Goal: Task Accomplishment & Management: Manage account settings

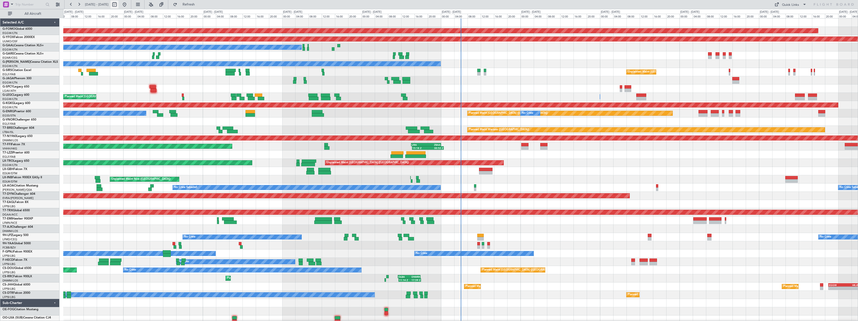
click at [119, 4] on button at bounding box center [115, 5] width 8 height 8
select select "8"
select select "2025"
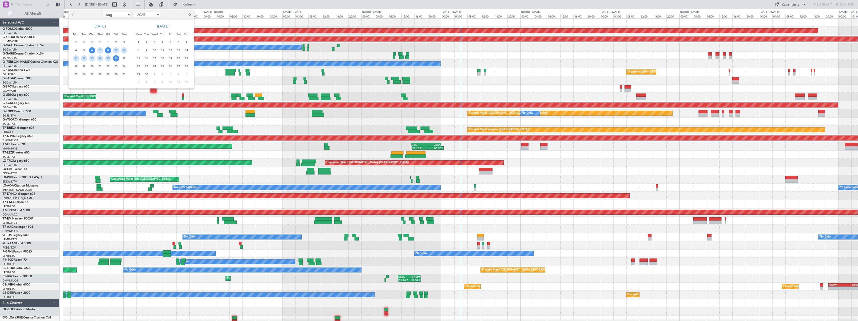
click at [109, 50] on span "8" at bounding box center [108, 50] width 6 height 6
click at [107, 65] on span "22" at bounding box center [108, 66] width 6 height 6
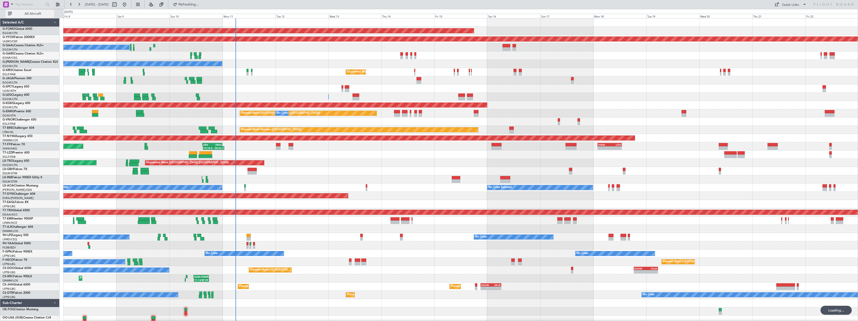
click at [33, 15] on span "All Aircraft" at bounding box center [33, 14] width 40 height 4
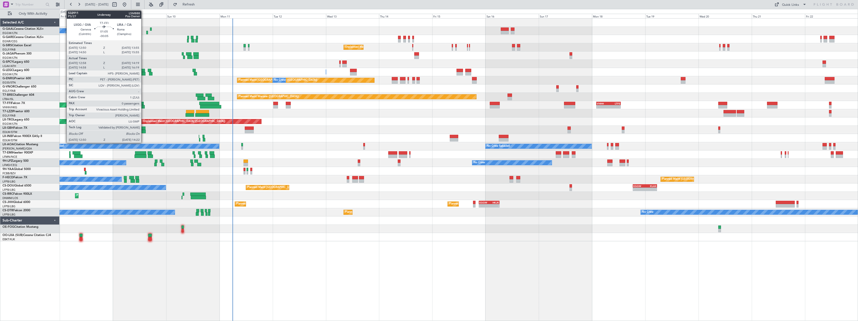
click at [144, 106] on div at bounding box center [143, 107] width 4 height 4
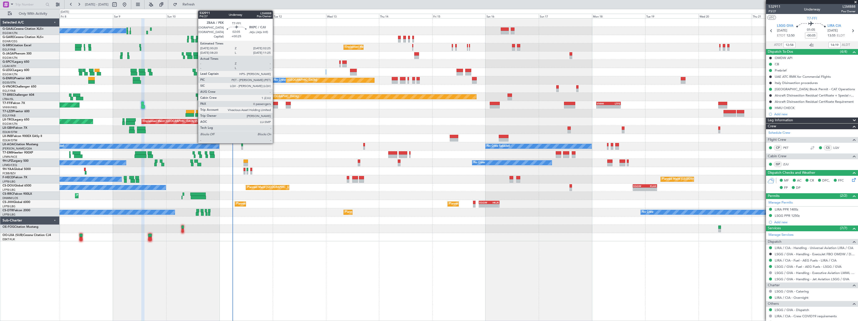
click at [275, 105] on div at bounding box center [275, 107] width 5 height 4
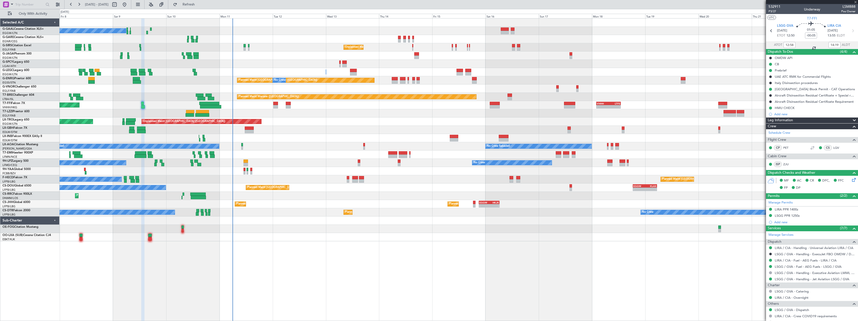
type input "+00:25"
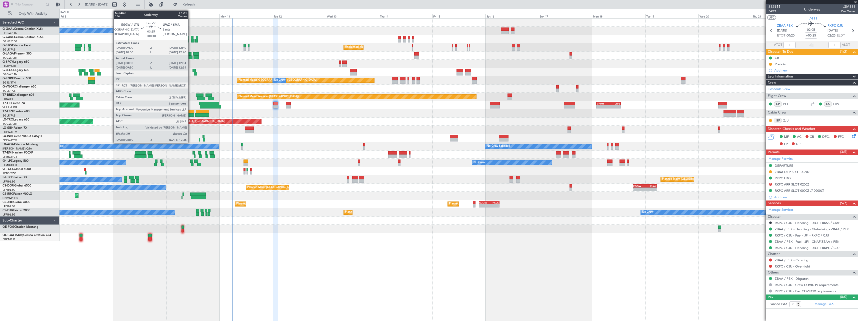
click at [191, 111] on div at bounding box center [190, 112] width 8 height 4
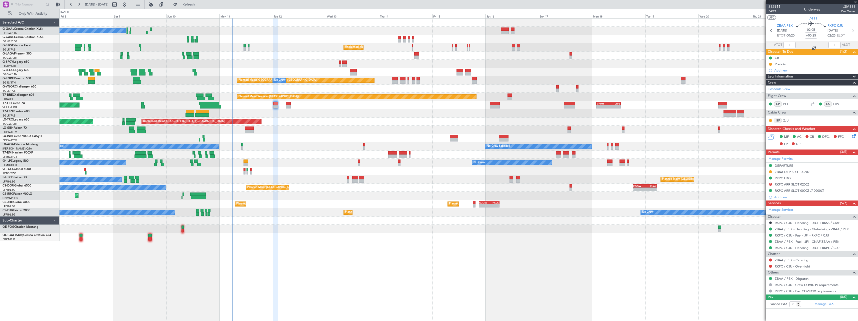
type input "+00:10"
type input "09:00"
type input "12:29"
type input "6"
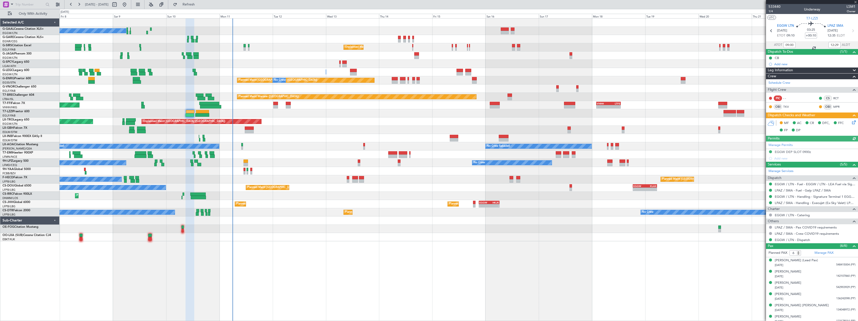
click at [851, 121] on icon at bounding box center [853, 122] width 4 height 4
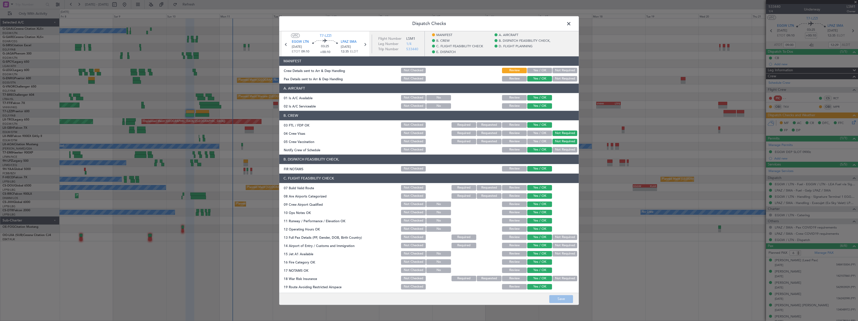
click at [533, 71] on button "Yes / OK" at bounding box center [539, 71] width 25 height 6
click at [563, 300] on button "Save" at bounding box center [561, 299] width 24 height 8
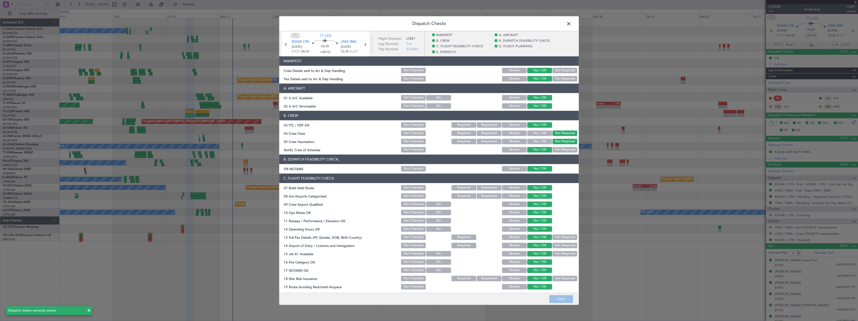
click at [571, 23] on span at bounding box center [571, 25] width 0 height 10
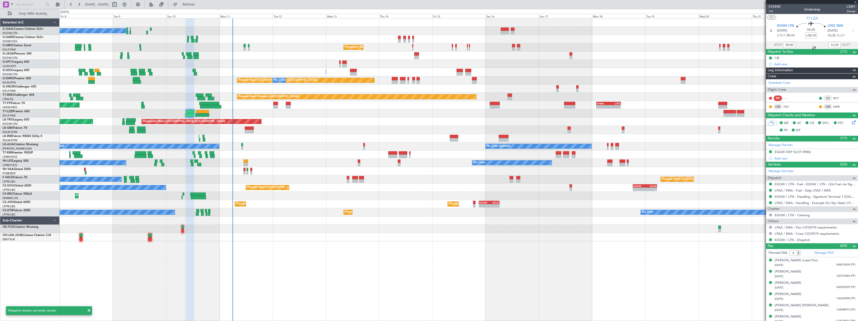
type input "+00:15"
type input "13:23"
type input "19:26"
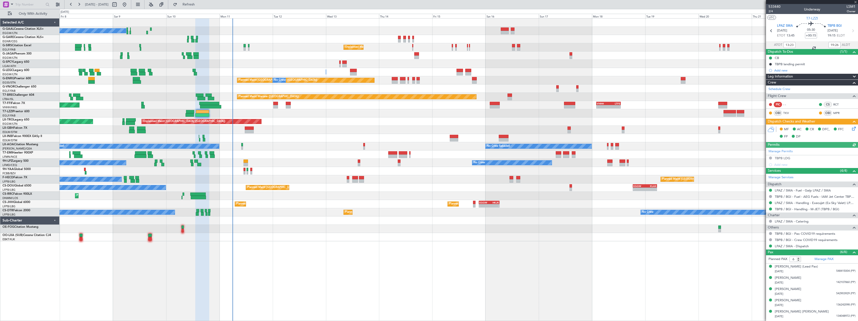
click at [852, 128] on icon at bounding box center [853, 128] width 4 height 4
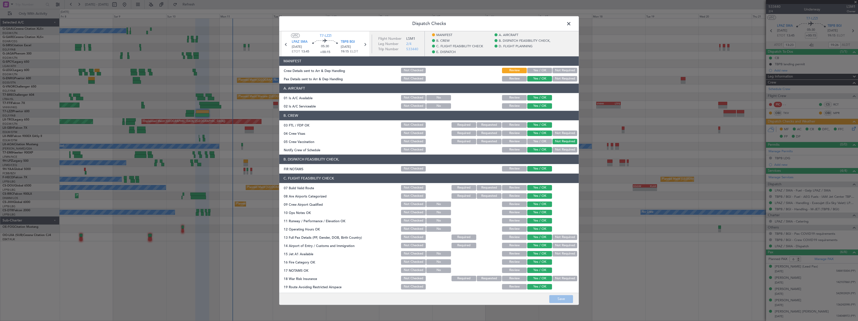
click at [536, 71] on button "Yes / OK" at bounding box center [539, 71] width 25 height 6
click at [563, 299] on button "Save" at bounding box center [561, 299] width 24 height 8
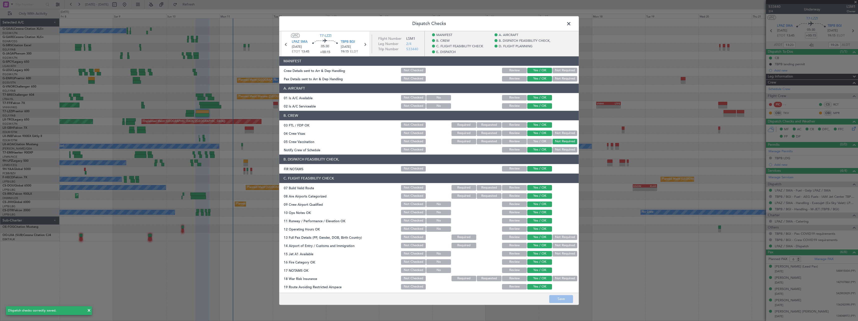
click at [571, 23] on span at bounding box center [571, 25] width 0 height 10
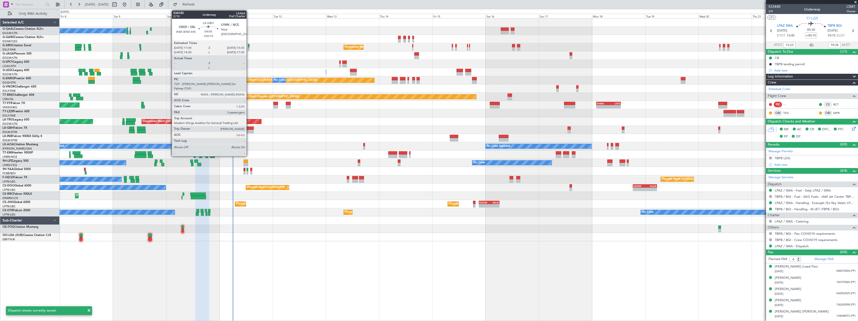
click at [249, 129] on div at bounding box center [249, 129] width 9 height 4
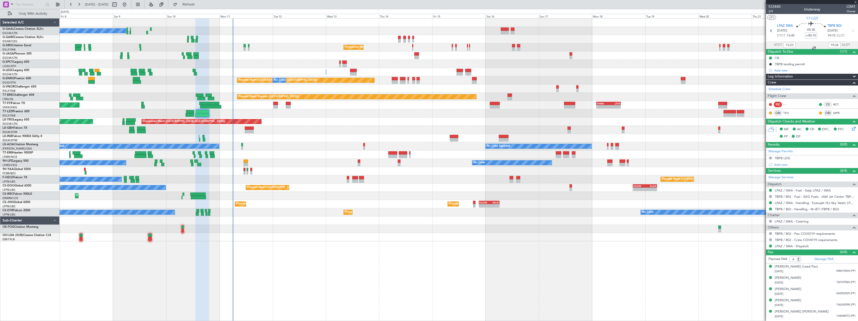
type input "3"
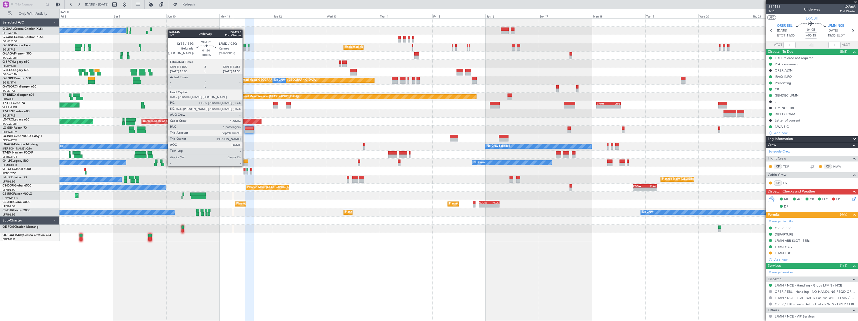
click at [245, 161] on div at bounding box center [246, 162] width 5 height 4
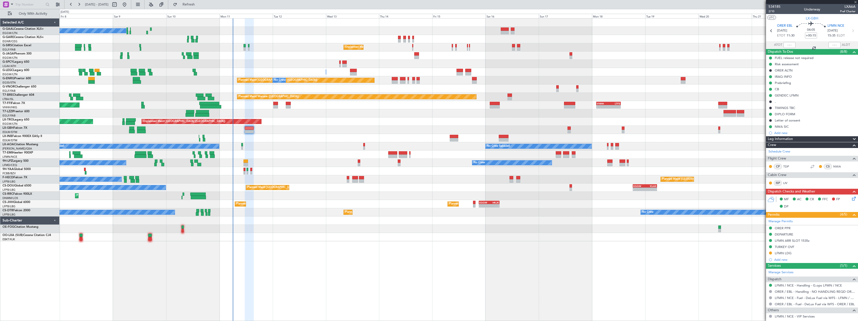
type input "+00:05"
type input "1"
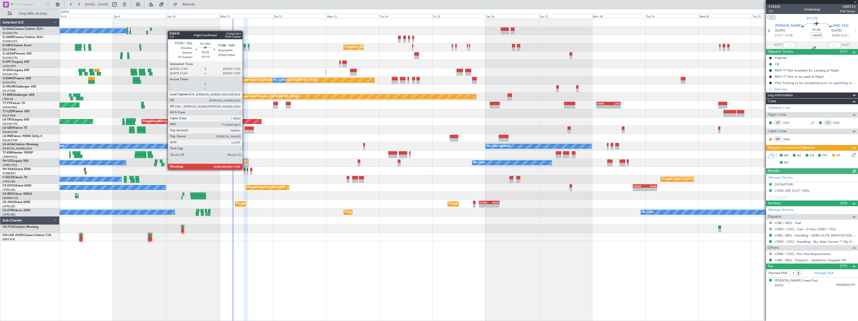
click at [245, 169] on div at bounding box center [245, 170] width 2 height 4
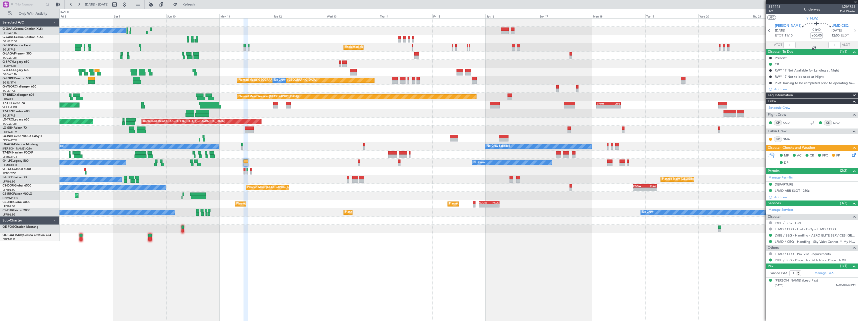
type input "-00:10"
type input "13"
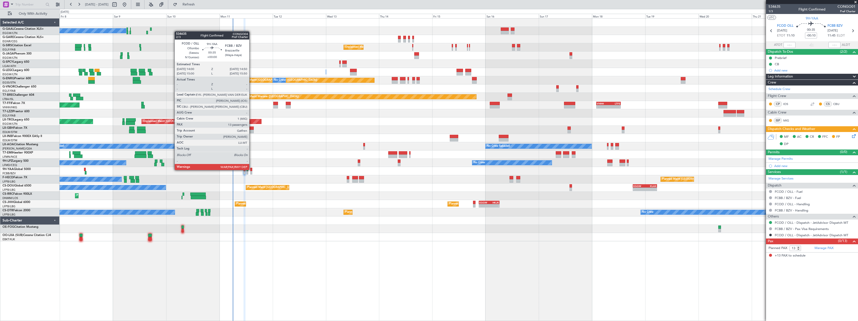
click at [252, 170] on div at bounding box center [251, 170] width 2 height 4
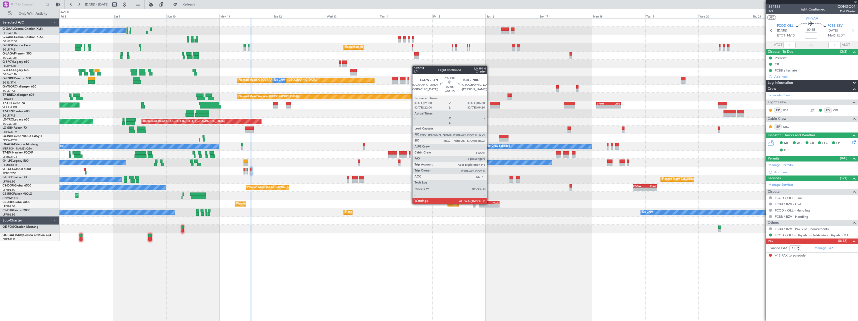
click at [489, 204] on div "HKJK" at bounding box center [494, 202] width 10 height 3
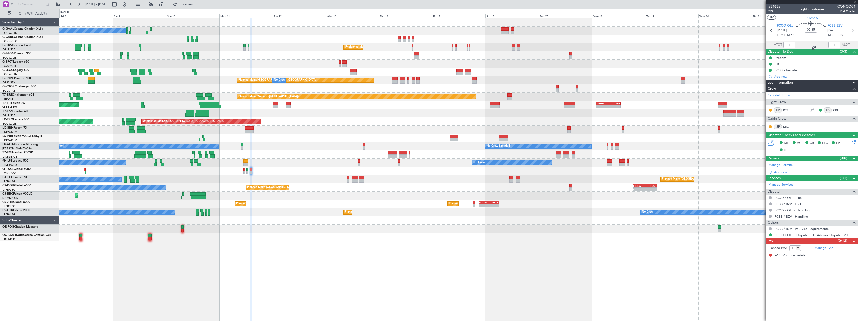
type input "+01:15"
type input "6"
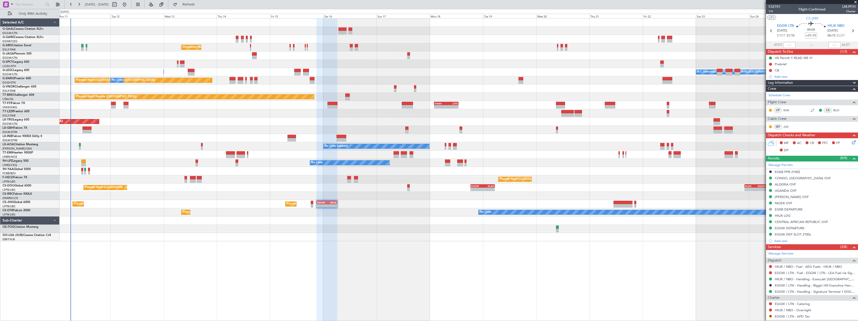
click at [141, 248] on div "Planned Maint Dusseldorf No Crew Unplanned Maint London (Farnborough) A/C Unava…" at bounding box center [459, 169] width 799 height 303
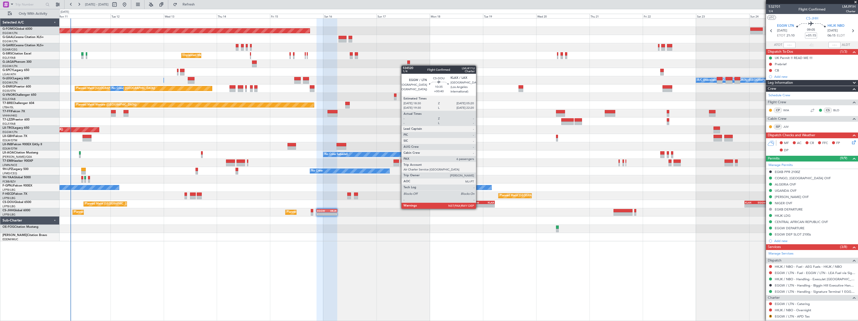
click at [478, 204] on div "EGGW 18:30 Z KLAX 05:20 Z" at bounding box center [483, 203] width 24 height 4
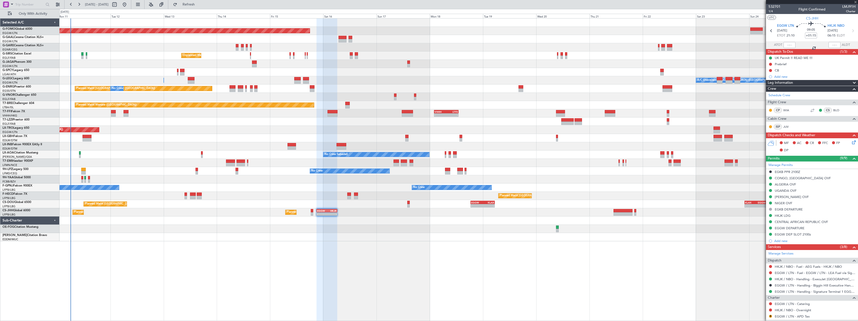
type input "+00:40"
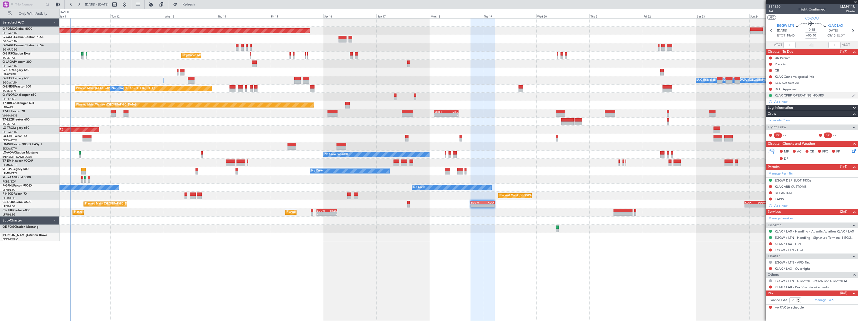
click at [797, 96] on div "KLAX CPBP OPERATING HOURS" at bounding box center [799, 95] width 49 height 4
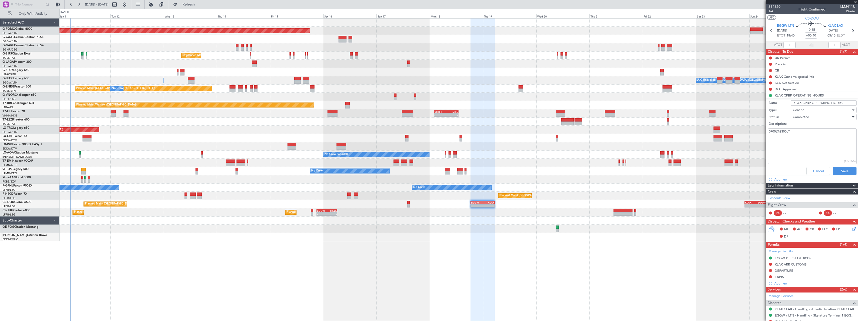
click at [806, 103] on input "KLAX CPBP OPERATING HOURS" at bounding box center [824, 103] width 66 height 6
type input "KLAX CBP OPERATING HOURS"
click at [841, 170] on button "Save" at bounding box center [845, 171] width 24 height 8
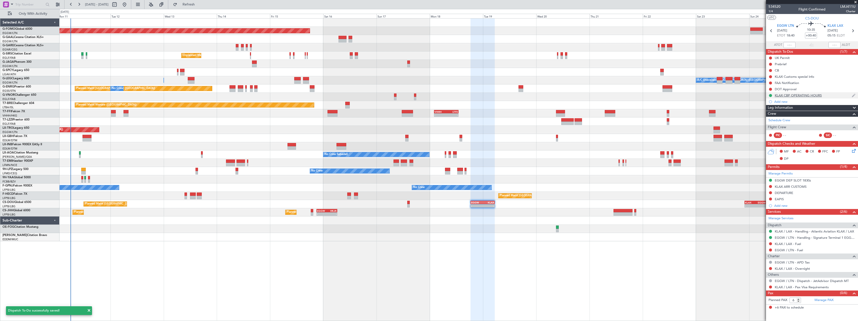
click at [795, 93] on div "KLAX CBP OPERATING HOURS" at bounding box center [798, 95] width 47 height 4
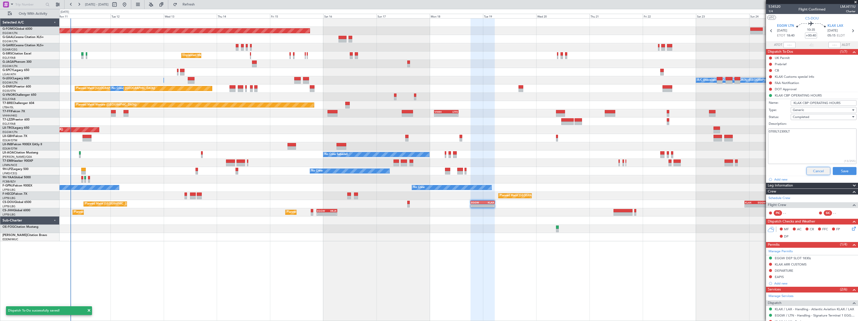
click at [818, 172] on button "Cancel" at bounding box center [819, 171] width 24 height 8
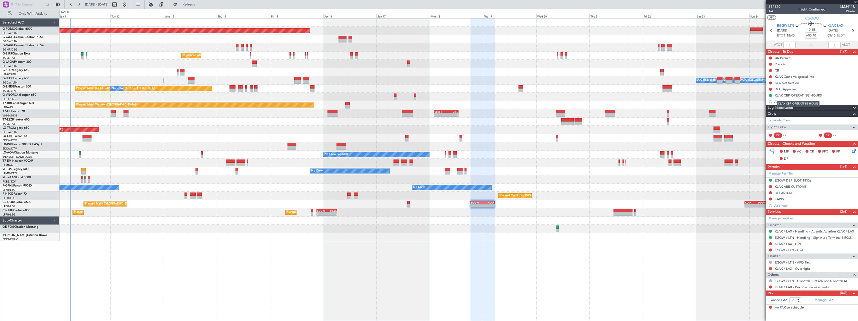
click at [806, 107] on mat-tooltip-component "KLAX CBP OPERATING HOURS" at bounding box center [798, 103] width 49 height 13
click at [799, 107] on div "Leg Information" at bounding box center [812, 108] width 92 height 6
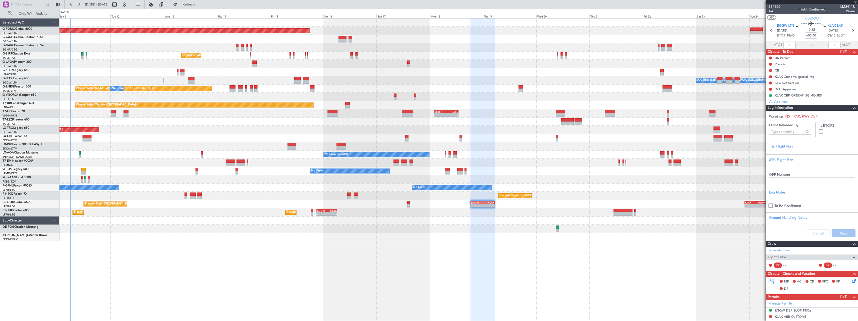
click at [812, 107] on div "Leg Information" at bounding box center [812, 108] width 92 height 6
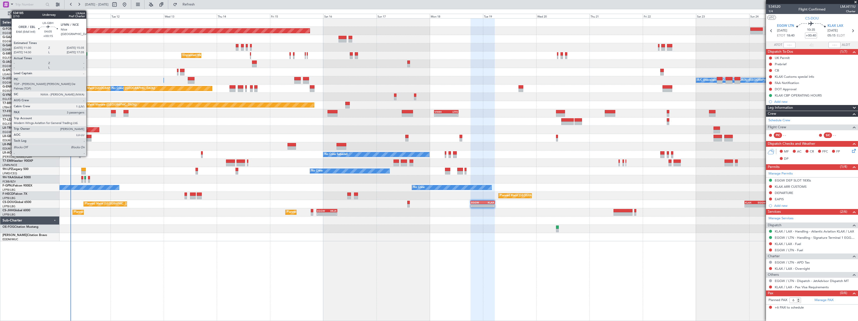
click at [89, 138] on div at bounding box center [87, 137] width 9 height 4
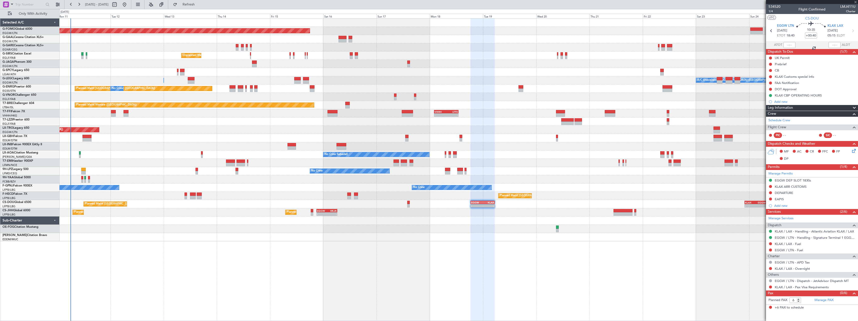
type input "+00:15"
type input "3"
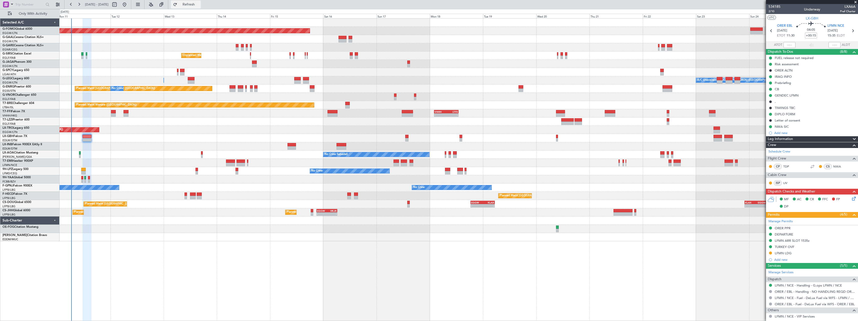
click at [201, 1] on button "Refresh" at bounding box center [186, 5] width 30 height 8
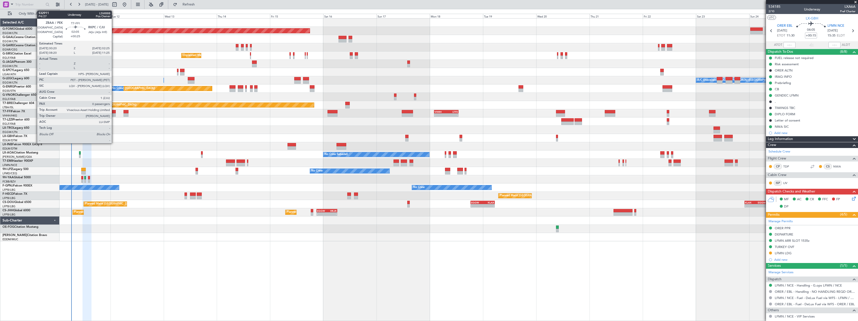
click at [114, 112] on div at bounding box center [113, 112] width 5 height 4
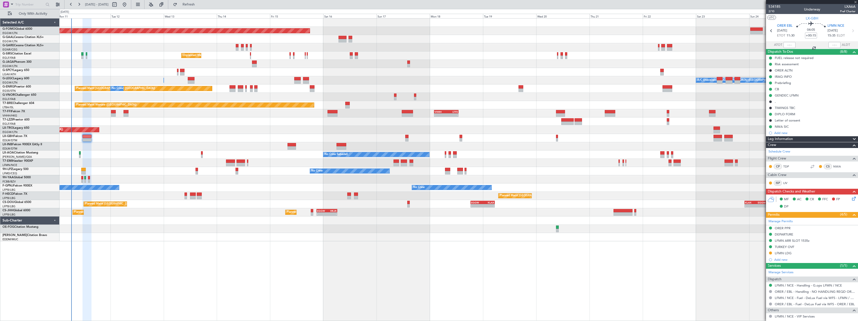
type input "+00:25"
type input "0"
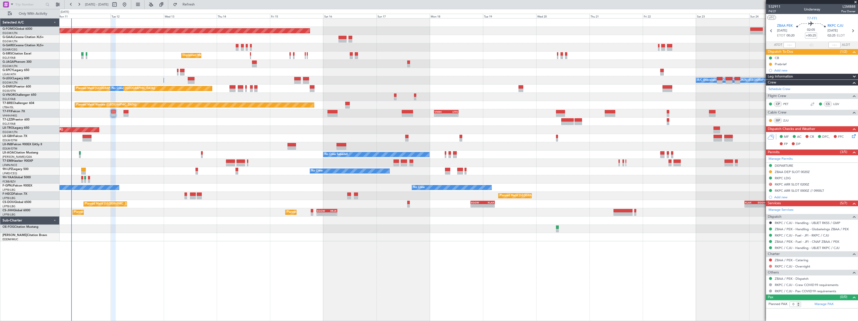
click at [770, 266] on button at bounding box center [770, 266] width 3 height 3
click at [754, 207] on span "Not Required" at bounding box center [759, 206] width 20 height 5
click at [854, 136] on icon at bounding box center [853, 135] width 4 height 4
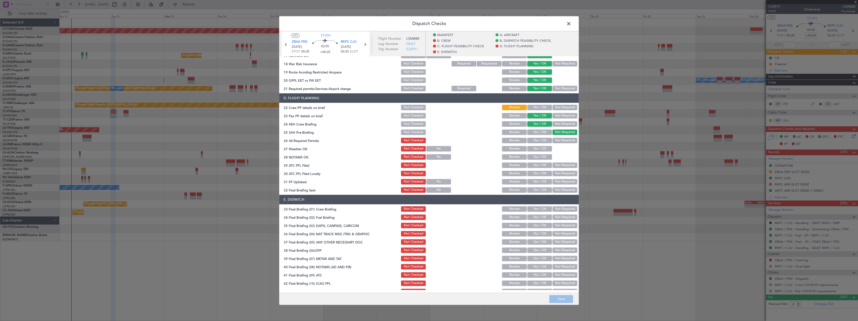
scroll to position [230, 0]
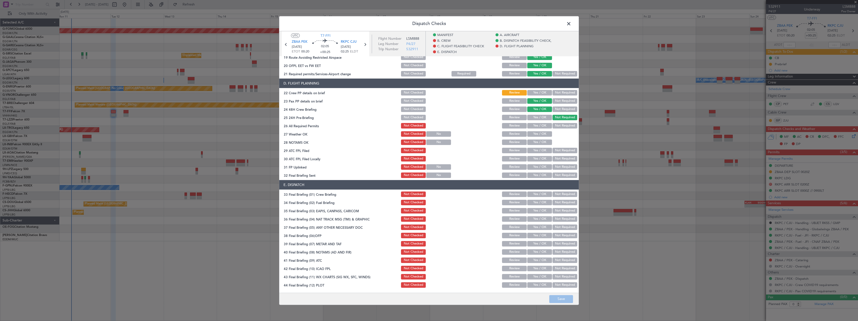
click at [571, 23] on span at bounding box center [571, 25] width 0 height 10
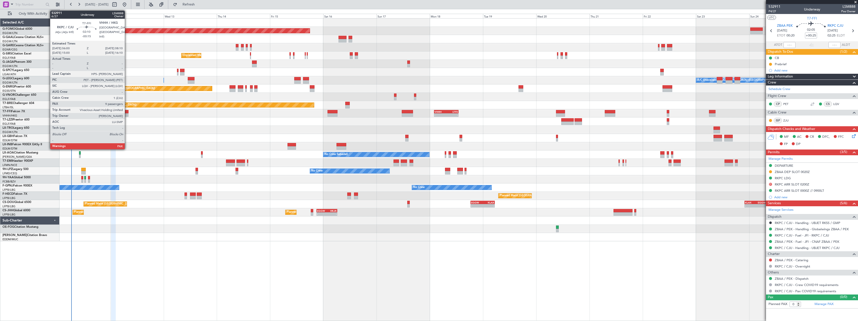
click at [127, 112] on div at bounding box center [126, 112] width 5 height 4
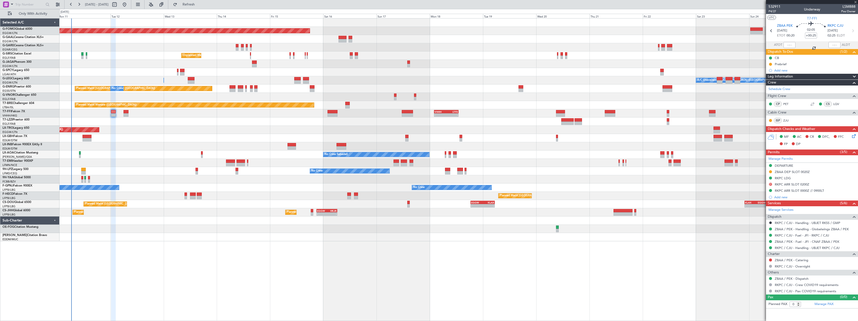
type input "-00:15"
type input "9"
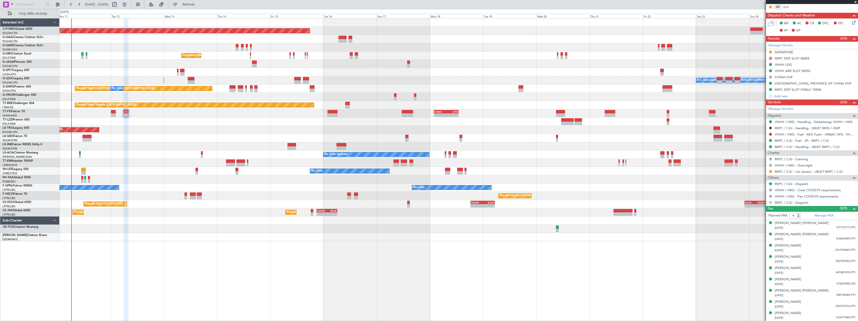
scroll to position [0, 0]
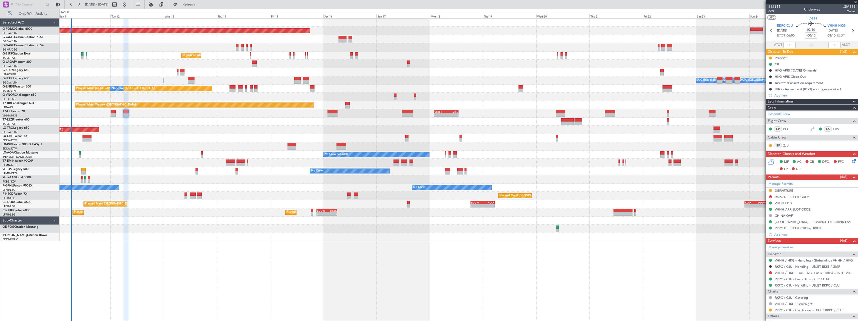
click at [851, 160] on icon at bounding box center [853, 160] width 4 height 4
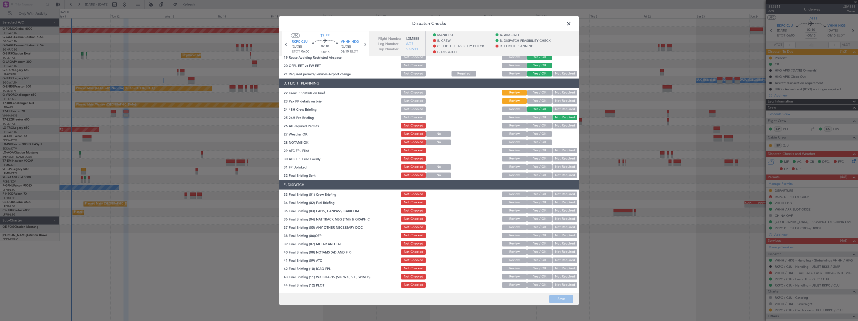
scroll to position [30, 0]
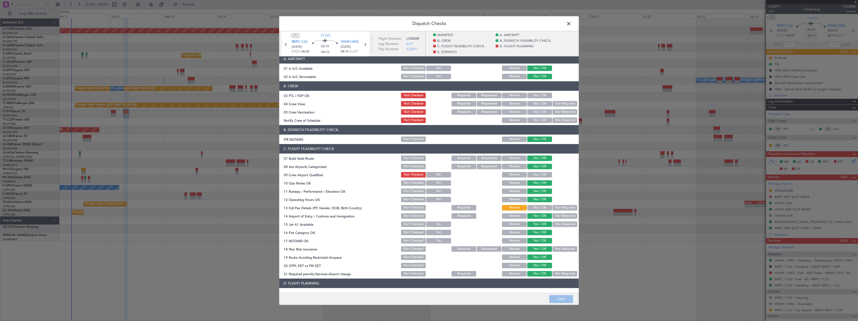
click at [571, 23] on span at bounding box center [571, 25] width 0 height 10
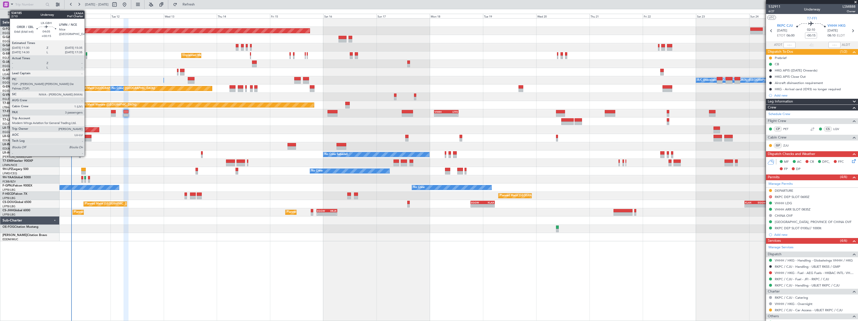
click at [87, 140] on div at bounding box center [87, 140] width 9 height 4
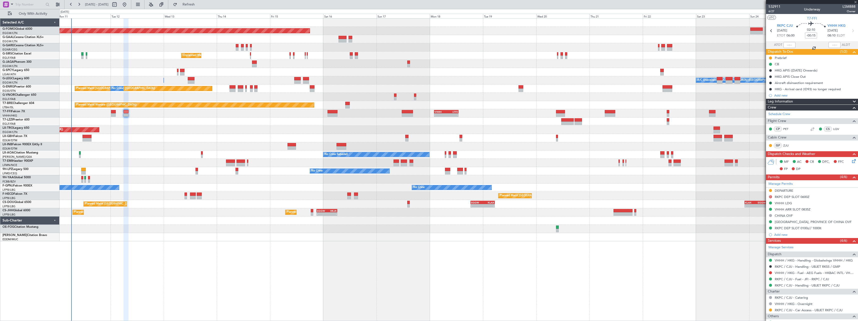
type input "+00:15"
type input "3"
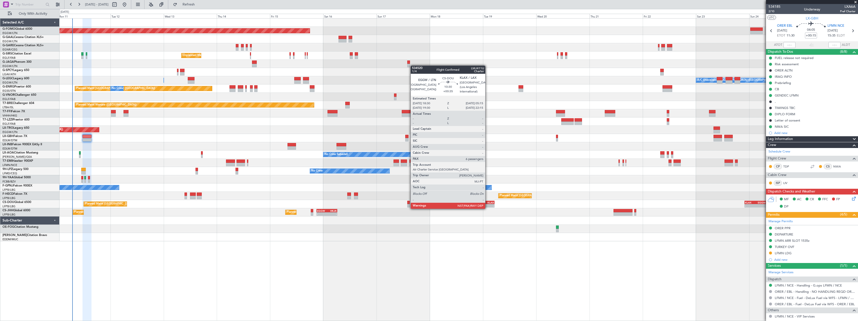
click at [488, 204] on div "EGGW 18:30 Z KLAX 05:15 Z" at bounding box center [483, 203] width 24 height 4
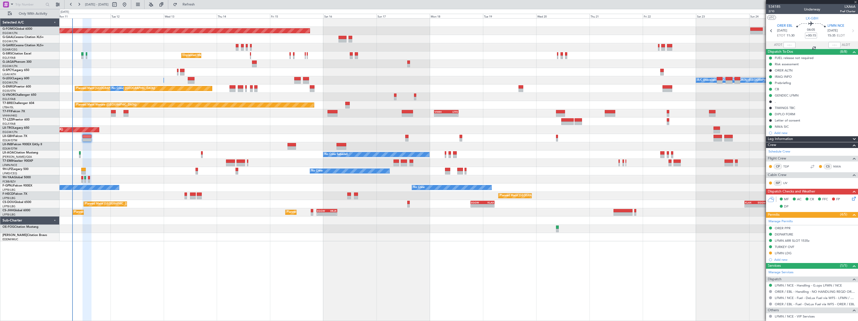
type input "+00:35"
type input "6"
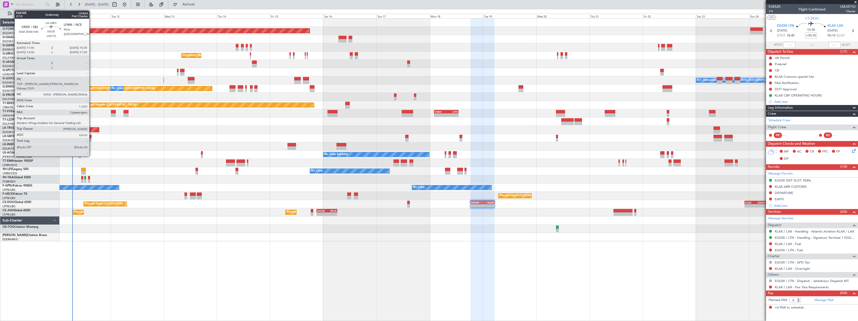
click at [92, 136] on div at bounding box center [87, 137] width 9 height 4
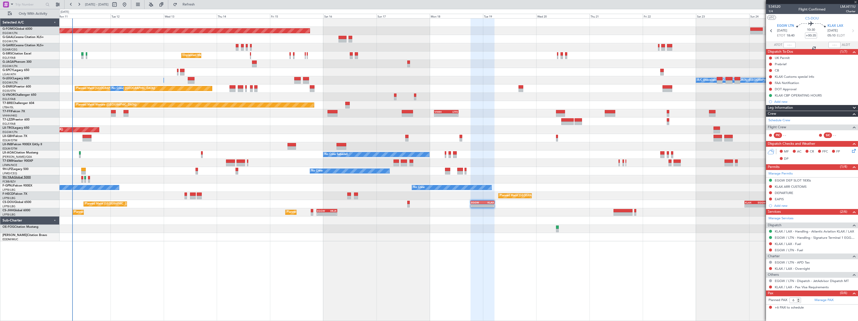
type input "+00:15"
type input "3"
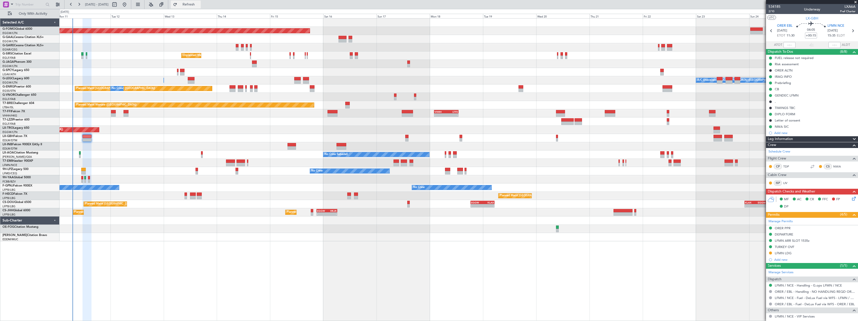
click at [199, 4] on span "Refresh" at bounding box center [188, 5] width 21 height 4
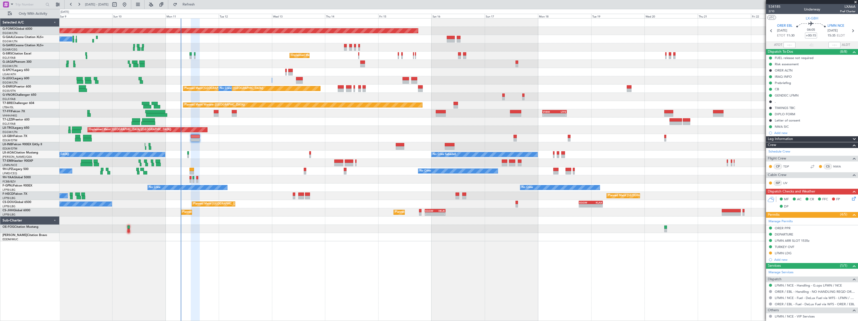
click at [325, 265] on div "Planned Maint Windsor Locks (Bradley Intl) No Crew Planned Maint Dusseldorf Unp…" at bounding box center [459, 169] width 799 height 303
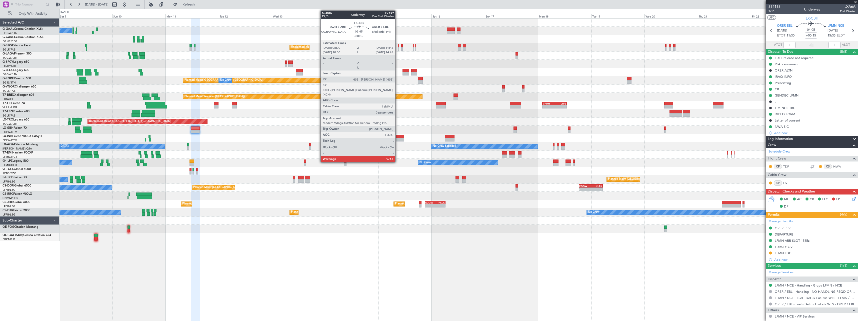
click at [398, 137] on div at bounding box center [400, 137] width 9 height 4
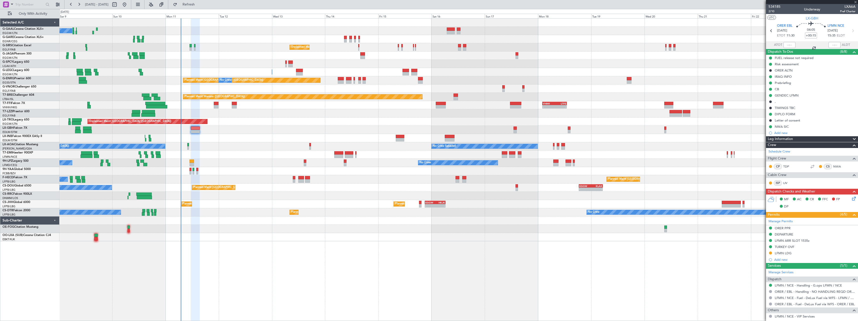
type input "-00:05"
type input "0"
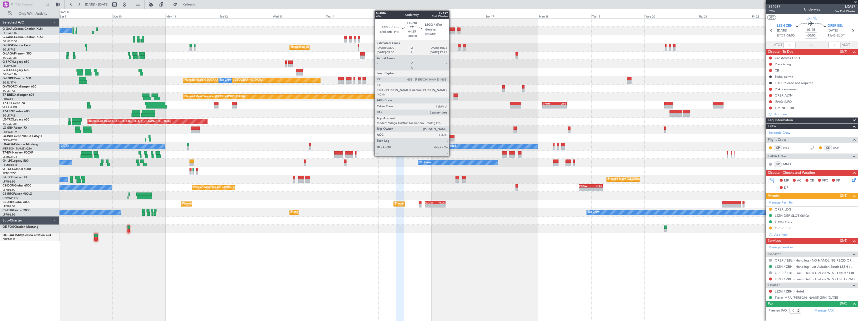
click at [452, 139] on div at bounding box center [450, 140] width 10 height 4
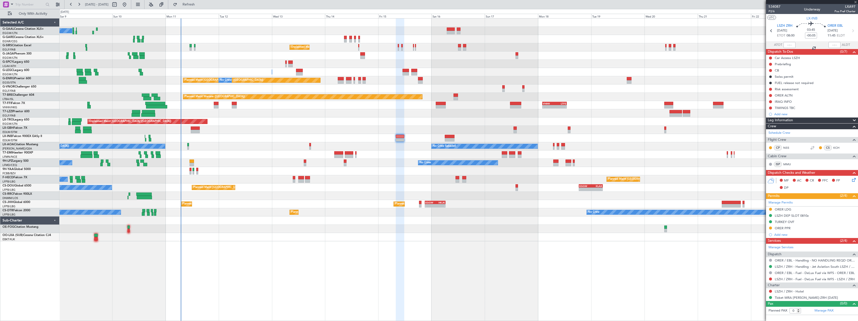
type input "2"
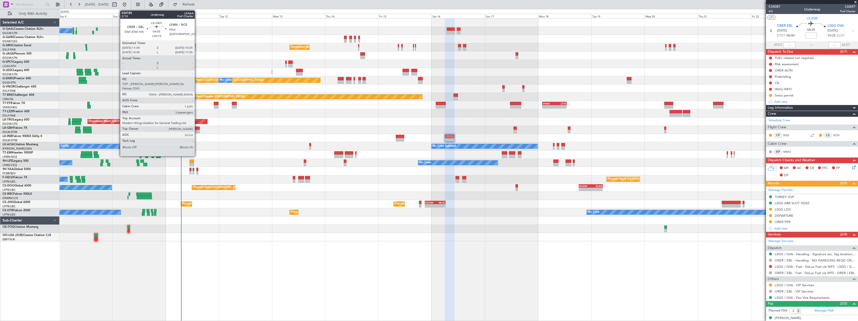
click at [197, 130] on div at bounding box center [195, 132] width 9 height 4
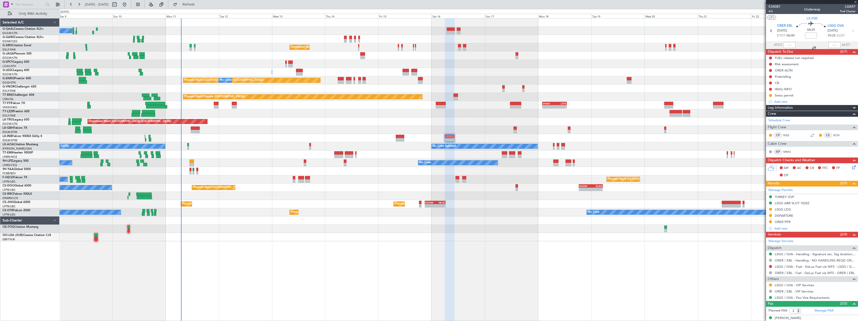
type input "+00:15"
type input "3"
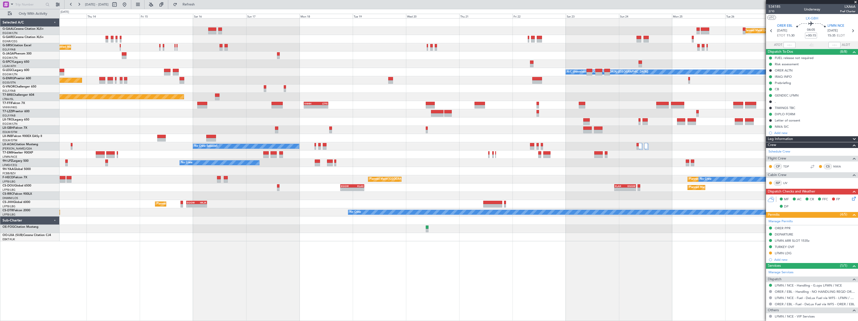
click at [399, 158] on div at bounding box center [459, 155] width 799 height 8
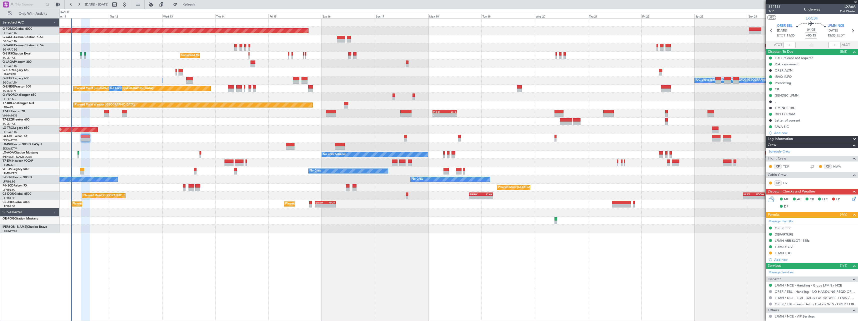
click at [436, 259] on div "Planned Maint Windsor Locks (Bradley Intl) Planned Maint Dusseldorf No Crew Unp…" at bounding box center [459, 169] width 799 height 303
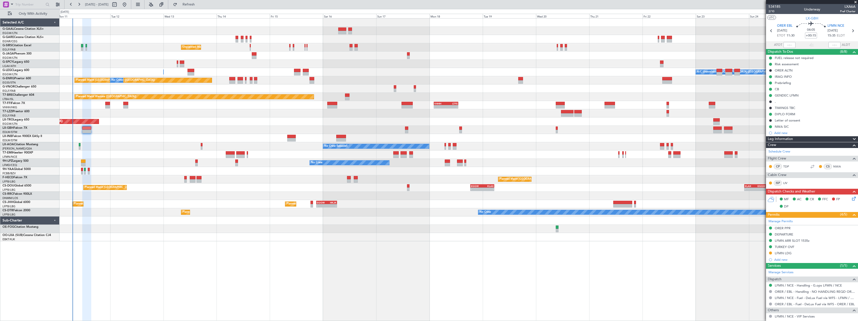
click at [134, 288] on div "Planned Maint Dusseldorf No Crew Unplanned Maint London (Farnborough) A/C Unava…" at bounding box center [459, 169] width 799 height 303
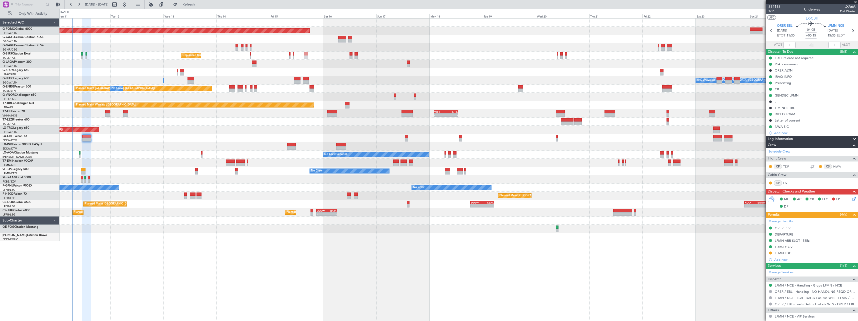
click at [453, 286] on div "Planned Maint Windsor Locks (Bradley Intl) Planned Maint Dusseldorf No Crew Unp…" at bounding box center [459, 169] width 799 height 303
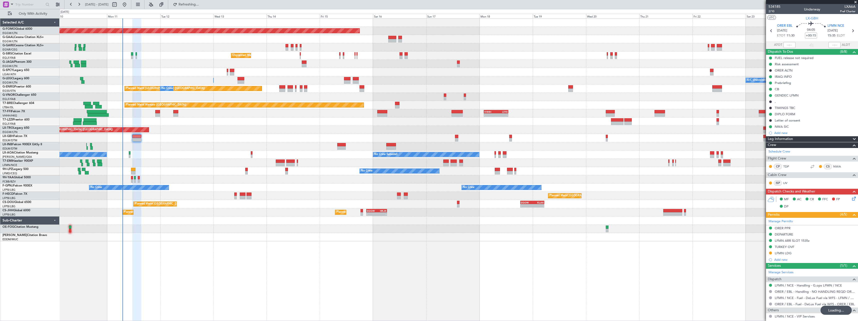
click at [294, 273] on div "Planned Maint Windsor Locks (Bradley Intl) Planned Maint Dusseldorf No Crew Unp…" at bounding box center [459, 169] width 799 height 303
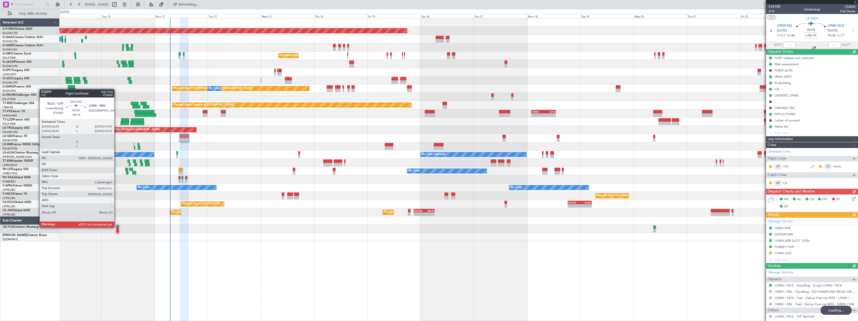
click at [117, 227] on div at bounding box center [118, 228] width 2 height 4
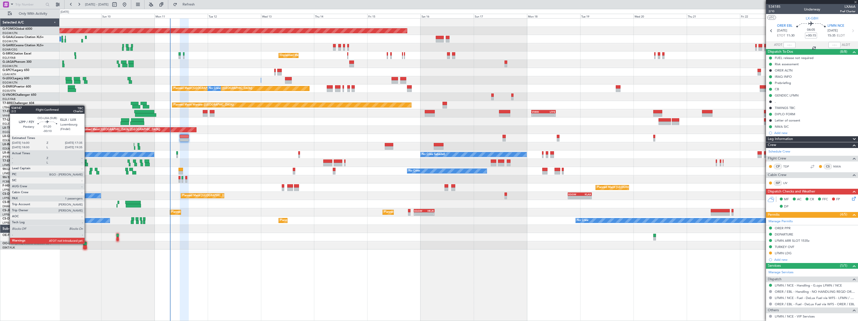
type input "-00:15"
type input "2"
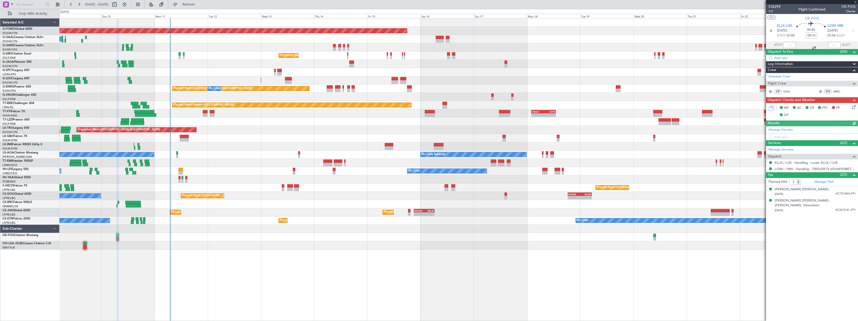
type input "-00:10"
type input "1"
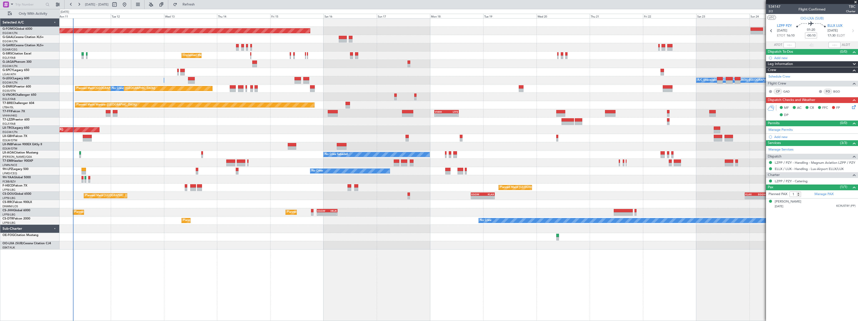
click at [200, 289] on div "Planned Maint Windsor Locks (Bradley Intl) Planned Maint Dusseldorf No Crew Unp…" at bounding box center [459, 169] width 799 height 303
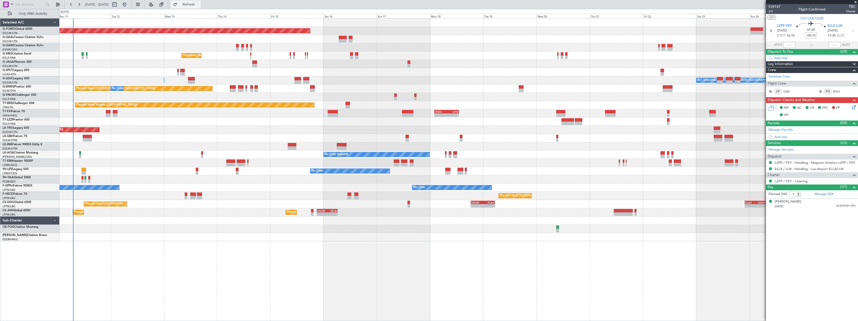
click at [199, 5] on span "Refresh" at bounding box center [188, 5] width 21 height 4
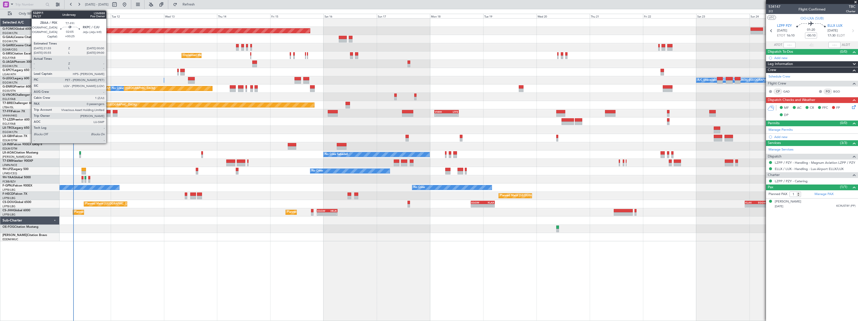
click at [109, 112] on div at bounding box center [108, 112] width 5 height 4
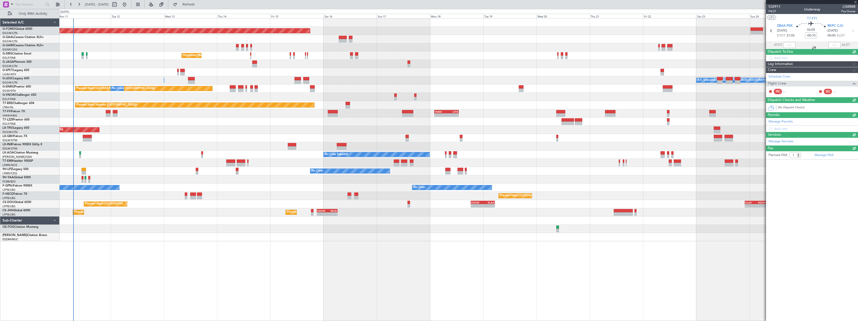
type input "+00:25"
type input "0"
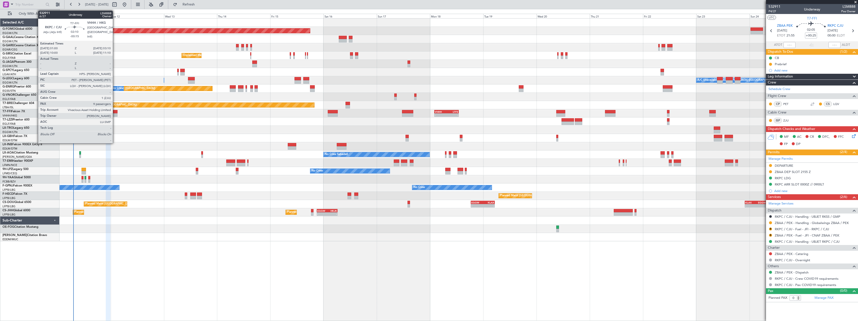
click at [115, 112] on div at bounding box center [115, 112] width 5 height 4
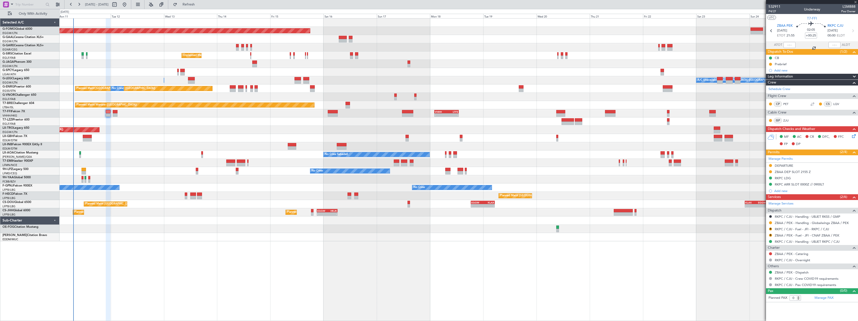
type input "-00:15"
type input "9"
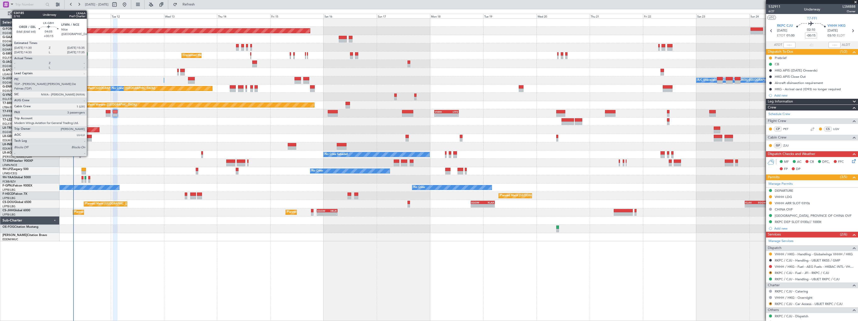
click at [89, 137] on div at bounding box center [87, 137] width 9 height 4
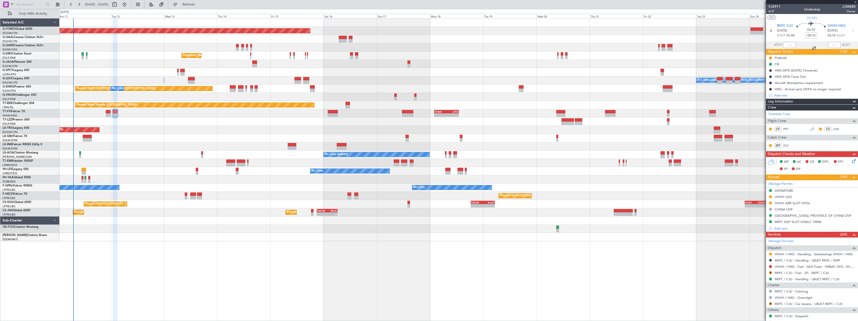
type input "+00:15"
type input "3"
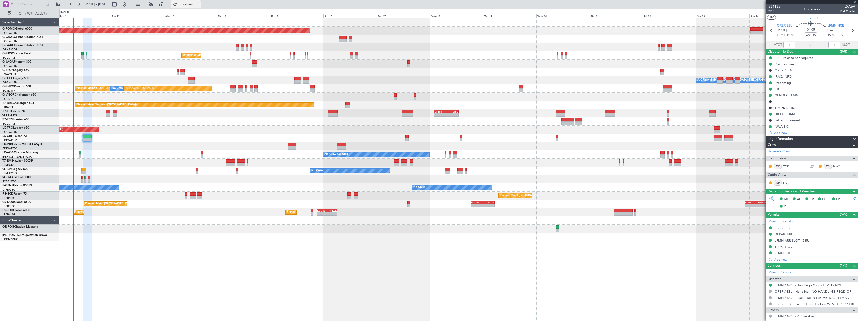
click at [199, 3] on span "Refresh" at bounding box center [188, 5] width 21 height 4
click at [199, 5] on span "Refresh" at bounding box center [188, 5] width 21 height 4
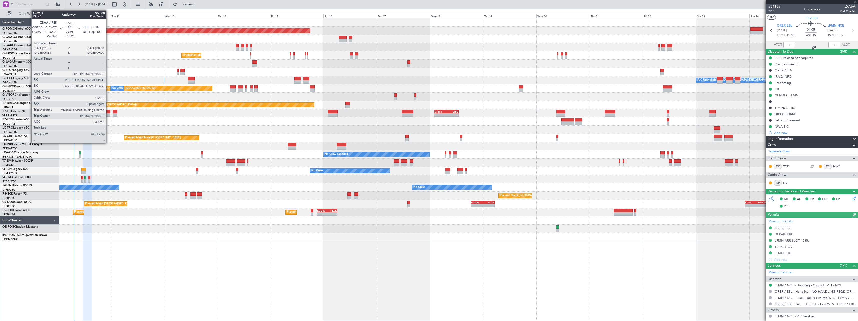
click at [109, 111] on div at bounding box center [108, 112] width 5 height 4
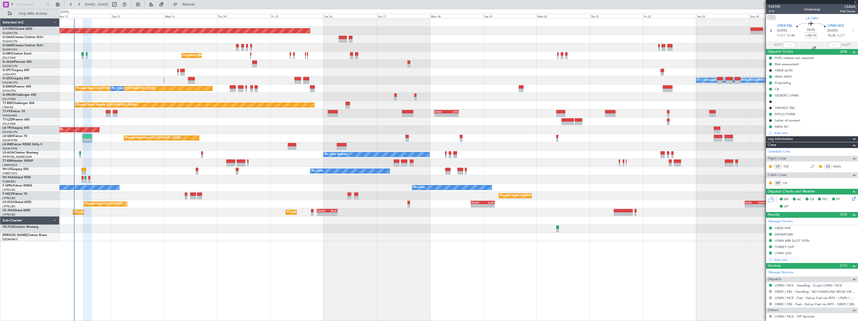
type input "+00:25"
type input "0"
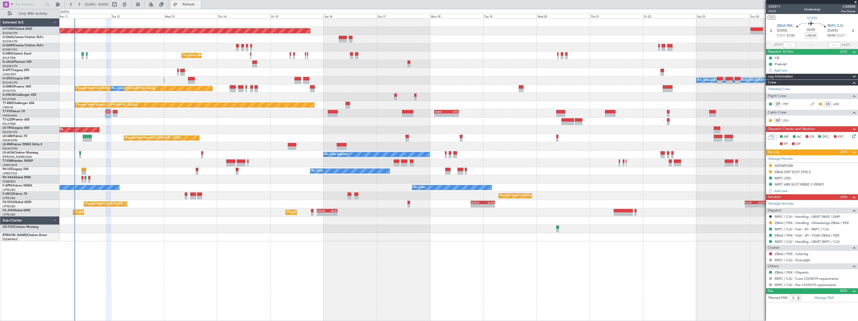
click at [199, 3] on span "Refresh" at bounding box center [188, 5] width 21 height 4
click at [199, 5] on span "Refresh" at bounding box center [188, 5] width 21 height 4
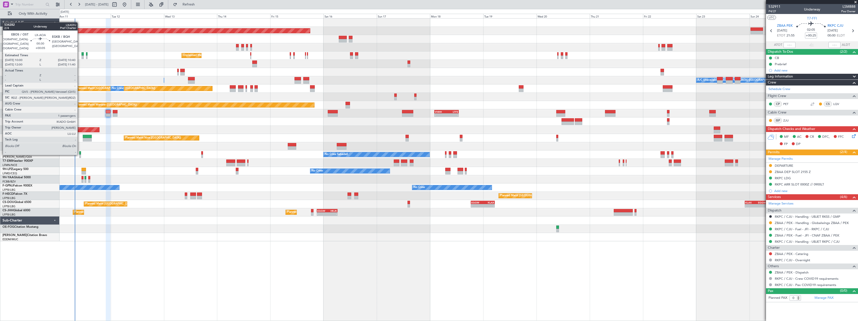
click at [80, 154] on div at bounding box center [80, 153] width 2 height 4
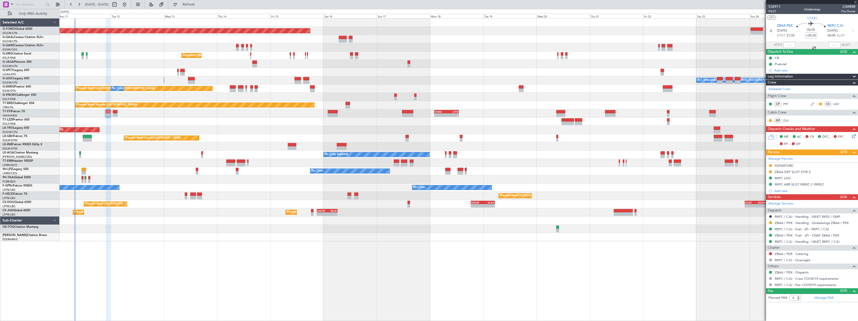
type input "+00:05"
type input "1"
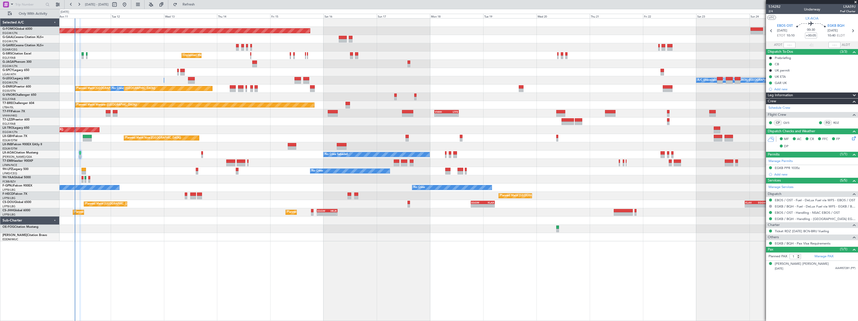
click at [211, 265] on div "Planned Maint Windsor Locks (Bradley Intl) Planned Maint Dusseldorf No Crew Unp…" at bounding box center [459, 169] width 799 height 303
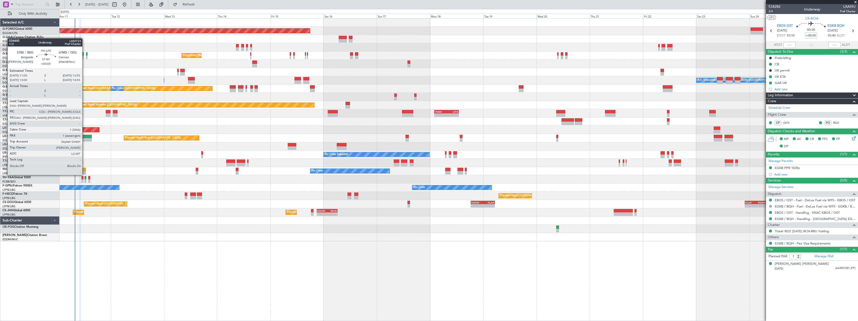
click at [85, 170] on div at bounding box center [84, 170] width 5 height 4
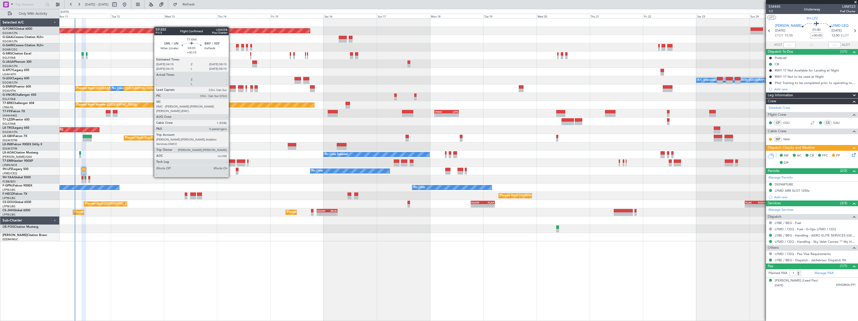
click at [231, 163] on div at bounding box center [230, 165] width 9 height 4
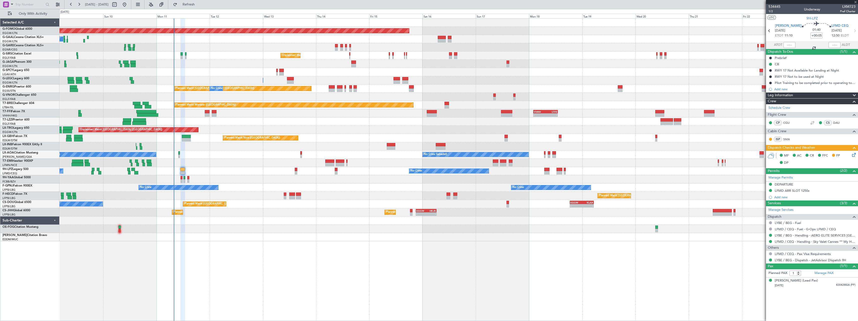
type input "+00:15"
type input "0"
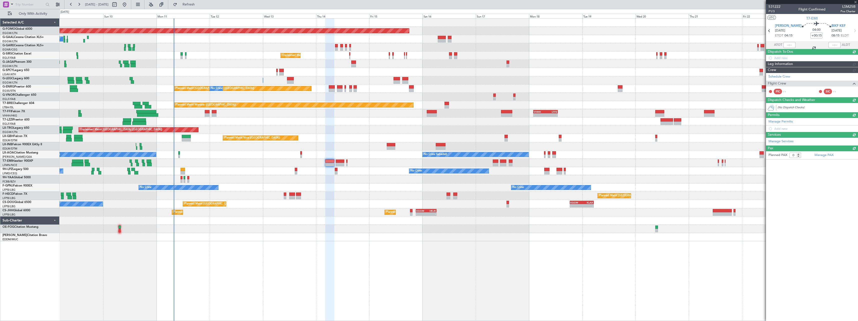
click at [320, 187] on div "No Crew No Crew No Crew No Crew No Crew" at bounding box center [459, 188] width 799 height 8
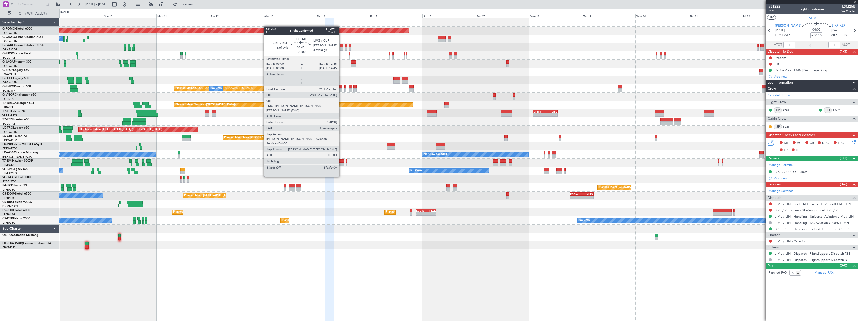
click at [341, 163] on div at bounding box center [340, 165] width 9 height 4
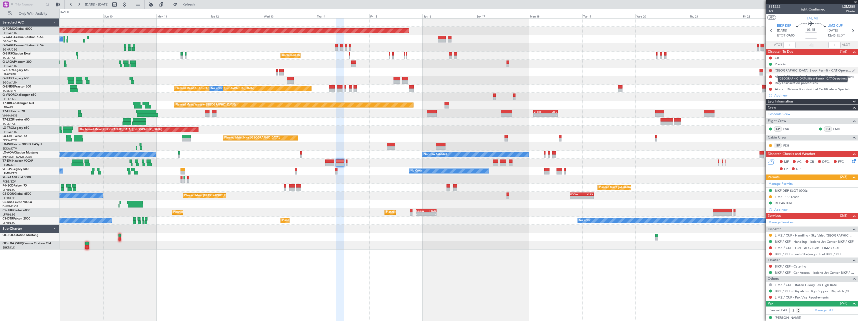
click at [786, 71] on div "[GEOGRAPHIC_DATA] Block Permit - CAT Operations" at bounding box center [813, 70] width 77 height 4
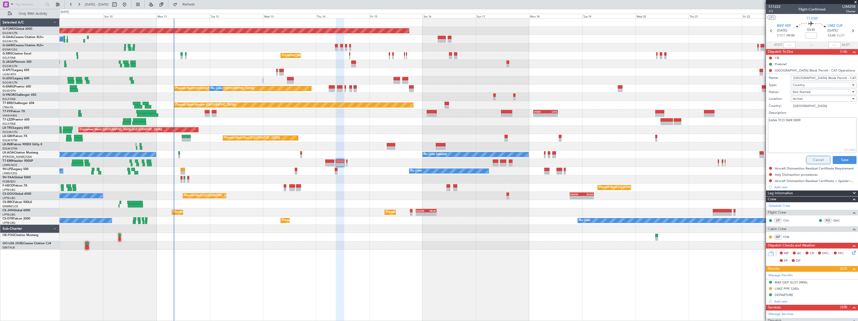
click at [809, 159] on button "Cancel" at bounding box center [819, 160] width 24 height 8
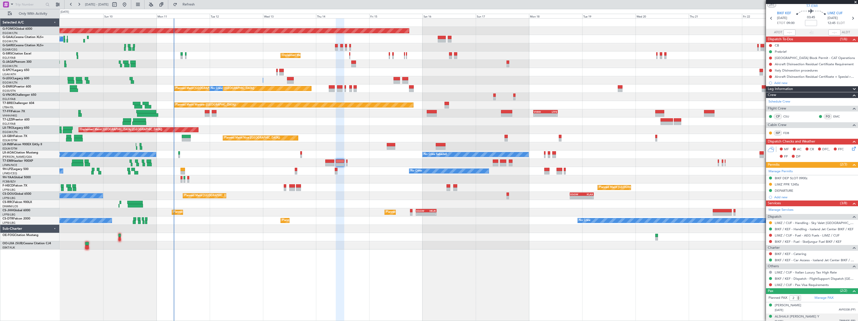
scroll to position [16, 0]
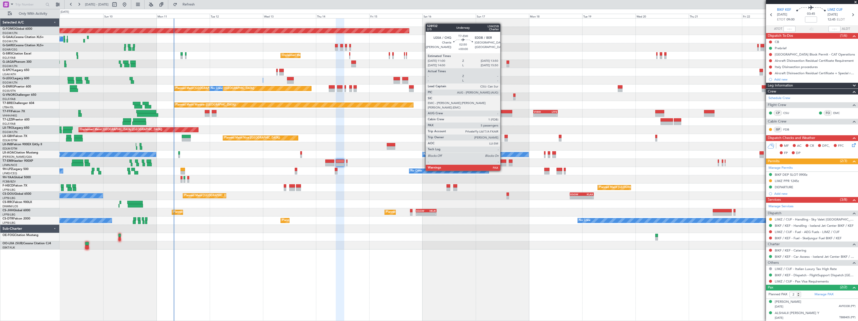
click at [503, 161] on div at bounding box center [503, 162] width 7 height 4
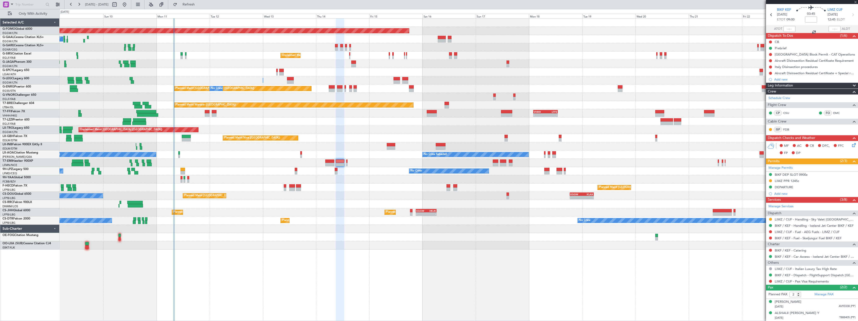
type input "5"
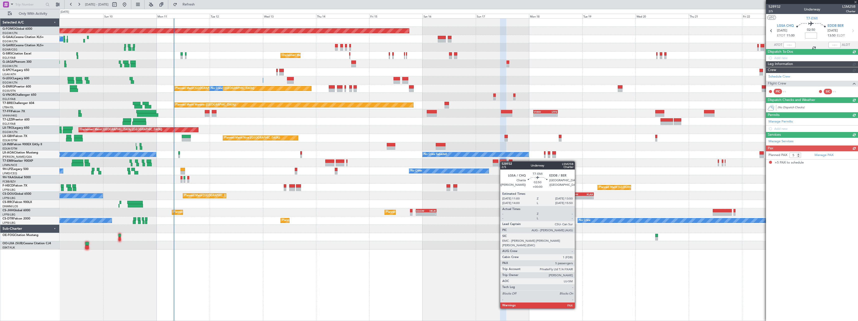
scroll to position [0, 0]
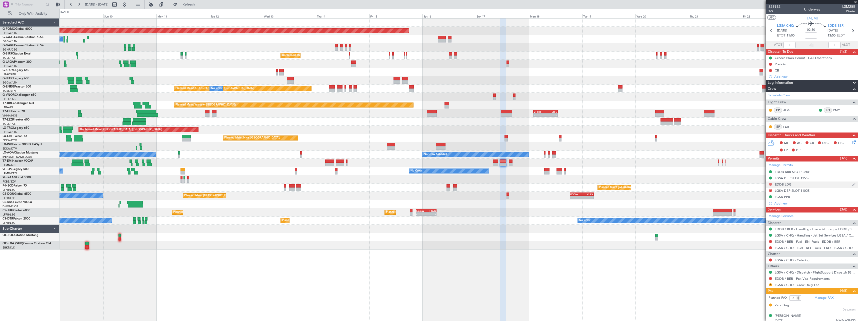
click at [771, 185] on button at bounding box center [770, 184] width 3 height 3
click at [761, 205] on span "Requested" at bounding box center [757, 206] width 16 height 5
click at [789, 185] on div "EDDB LDG" at bounding box center [783, 184] width 17 height 4
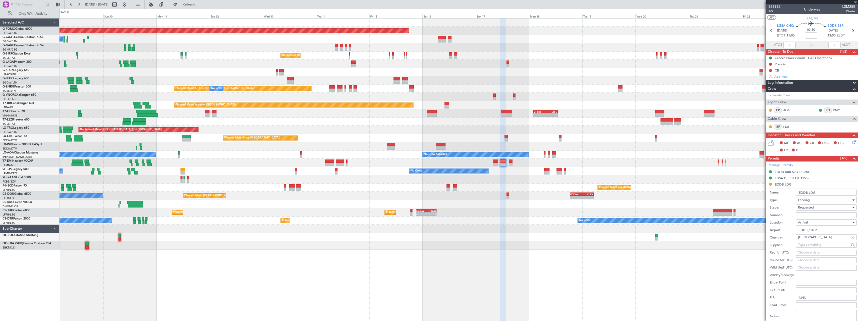
scroll to position [100, 0]
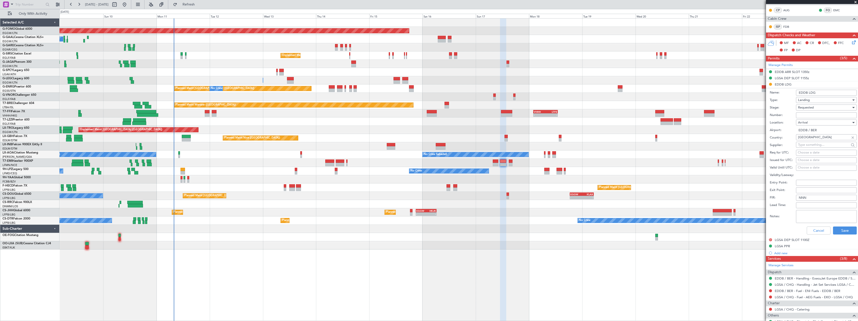
click at [807, 215] on textarea "Notes:" at bounding box center [826, 216] width 61 height 13
type textarea "requested by Francesca C."
click at [839, 229] on button "Save" at bounding box center [845, 231] width 24 height 8
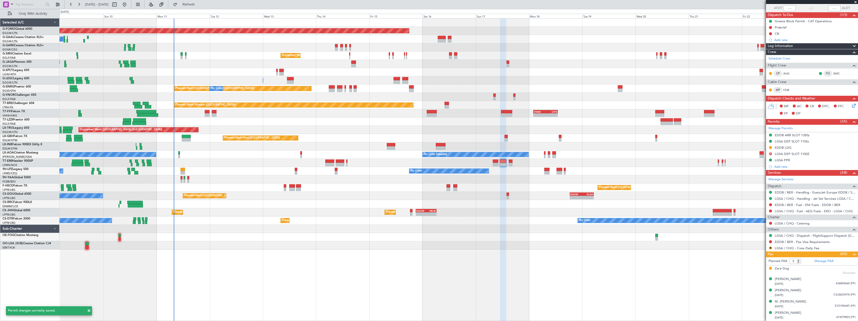
scroll to position [37, 0]
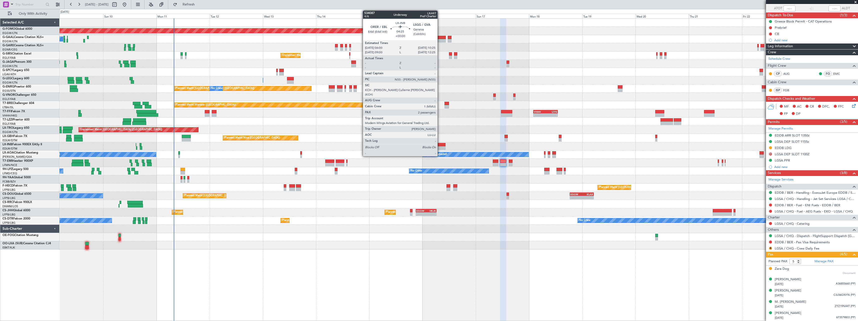
click at [440, 144] on div at bounding box center [441, 145] width 10 height 4
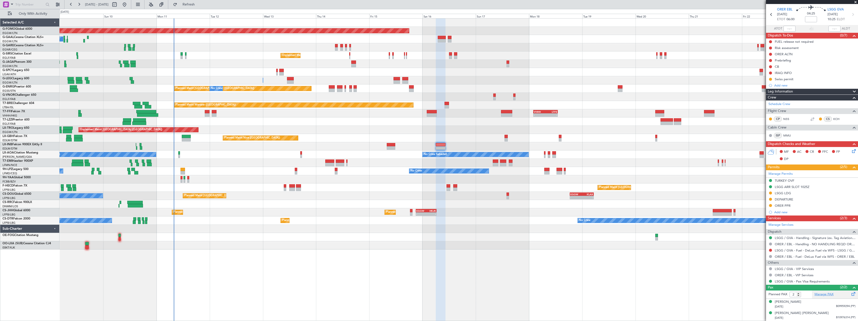
scroll to position [0, 0]
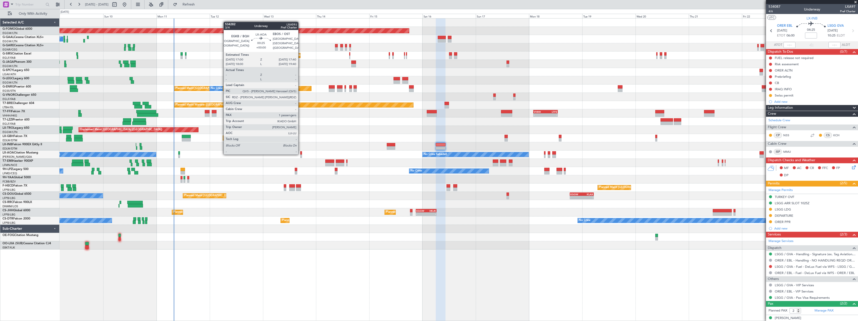
click at [301, 154] on div at bounding box center [301, 153] width 2 height 4
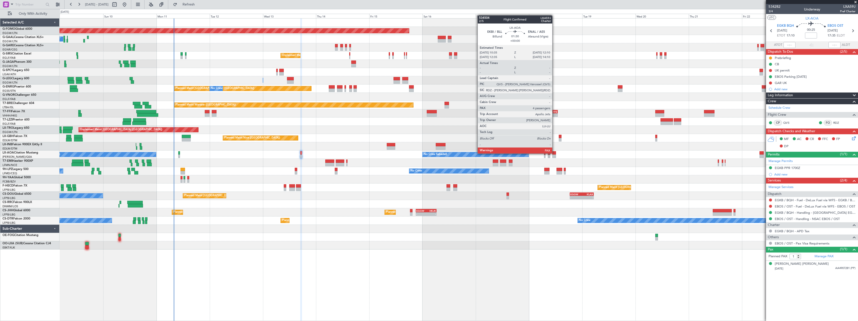
click at [555, 153] on div at bounding box center [554, 153] width 4 height 4
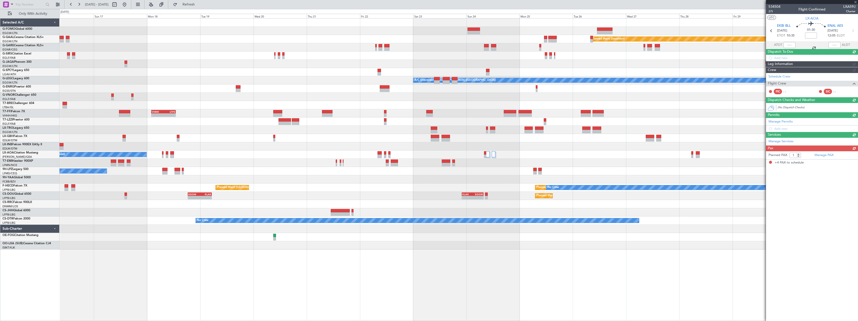
type input "4"
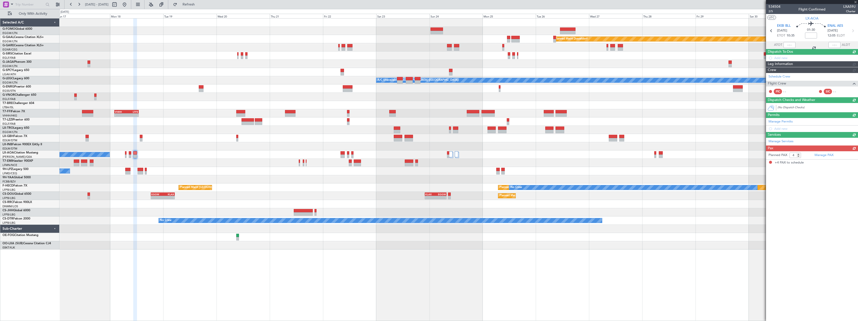
click at [183, 163] on div "Planned Maint Windsor Locks (Bradley Intl) Planned Maint Dusseldorf Unplanned M…" at bounding box center [459, 134] width 799 height 231
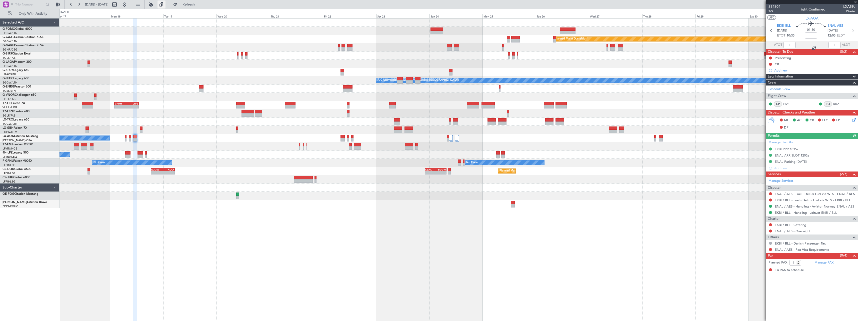
click at [166, 3] on button at bounding box center [162, 5] width 8 height 8
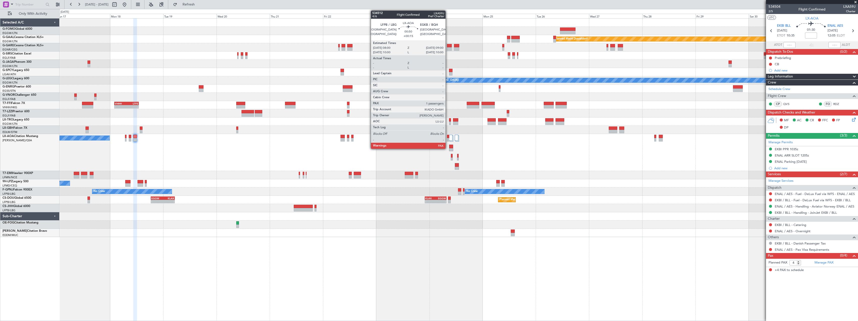
click at [448, 137] on div at bounding box center [448, 137] width 2 height 4
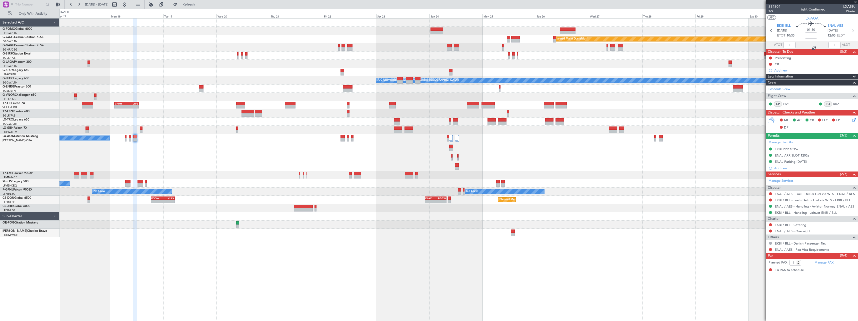
type input "+00:15"
type input "1"
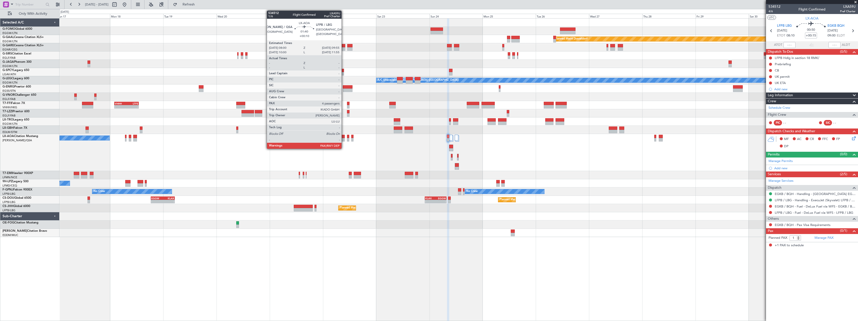
click at [344, 137] on div at bounding box center [343, 137] width 5 height 4
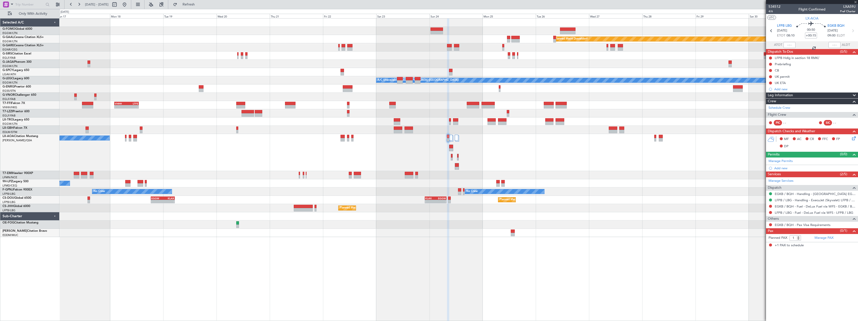
type input "+00:10"
type input "4"
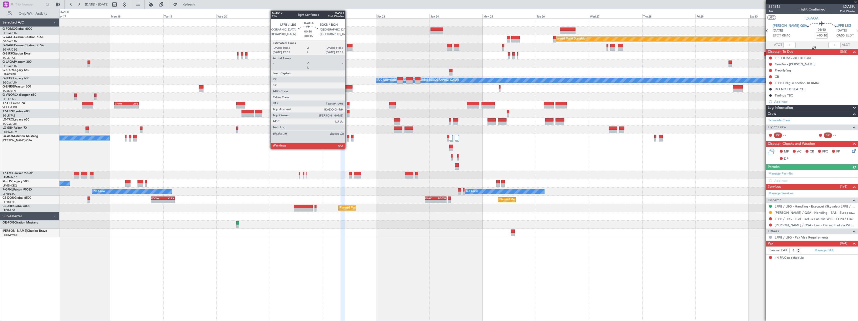
click at [348, 137] on div at bounding box center [348, 137] width 2 height 4
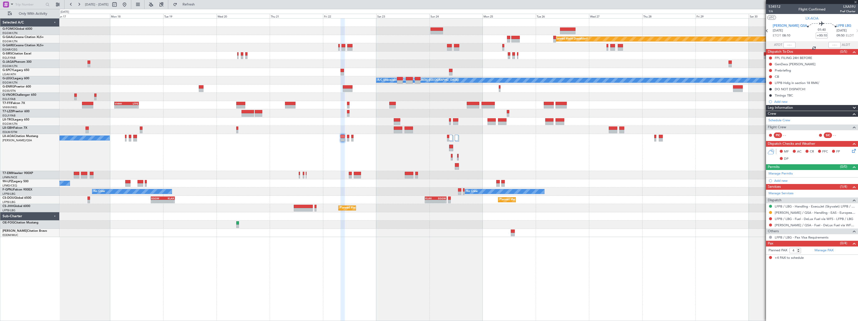
type input "+00:15"
type input "1"
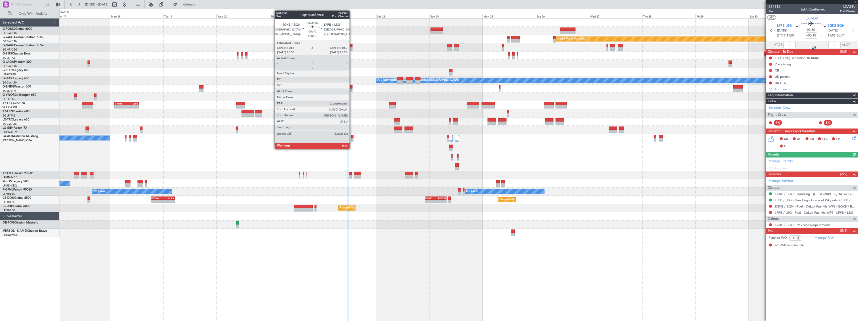
click at [352, 137] on div at bounding box center [352, 137] width 2 height 4
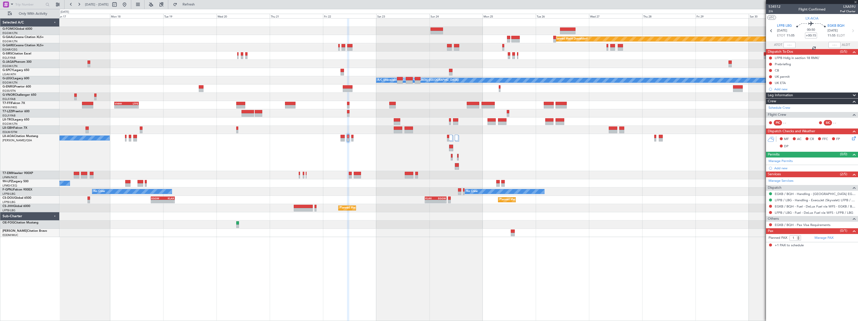
type input "+00:05"
type input "2"
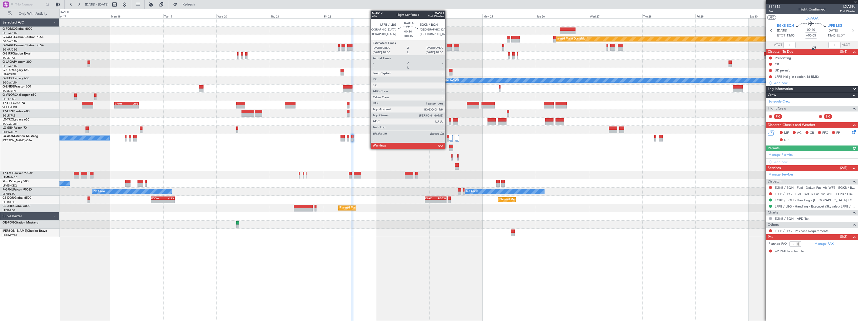
click at [448, 138] on div at bounding box center [448, 137] width 2 height 4
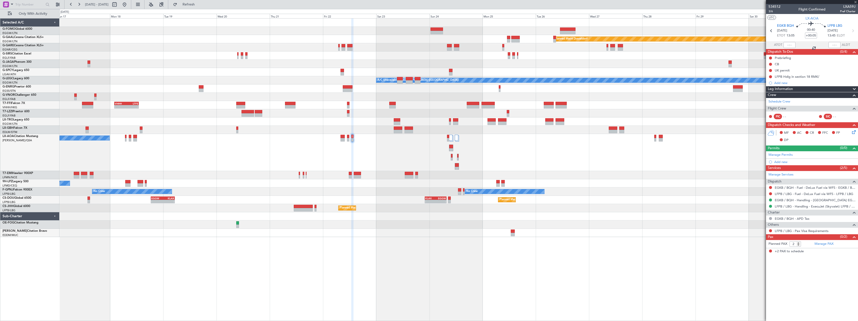
type input "+00:15"
type input "1"
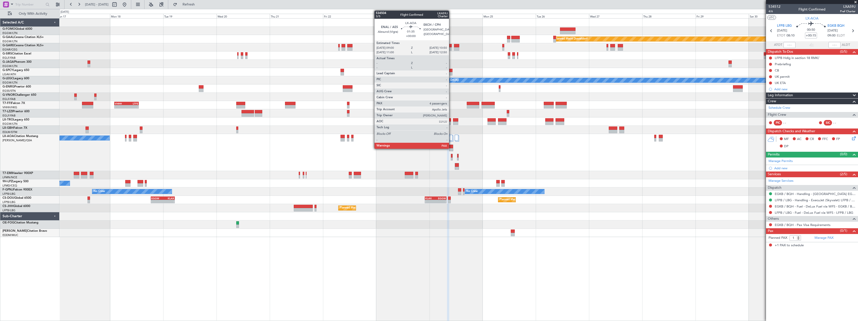
click at [451, 147] on div at bounding box center [451, 147] width 4 height 4
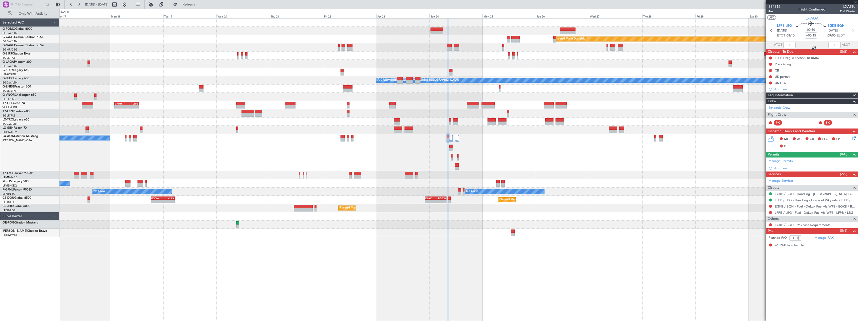
type input "4"
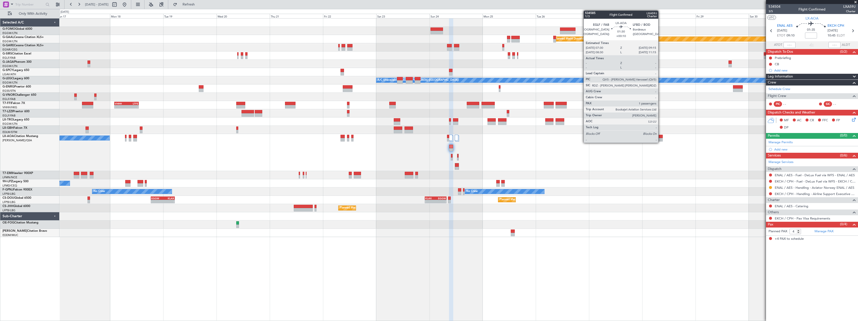
click at [661, 136] on div at bounding box center [661, 137] width 4 height 4
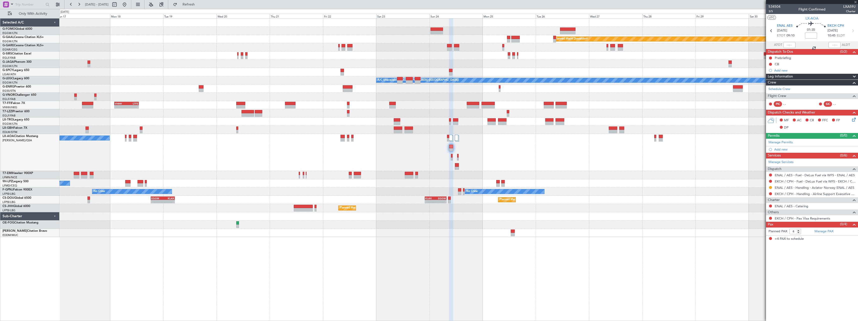
type input "+00:10"
type input "1"
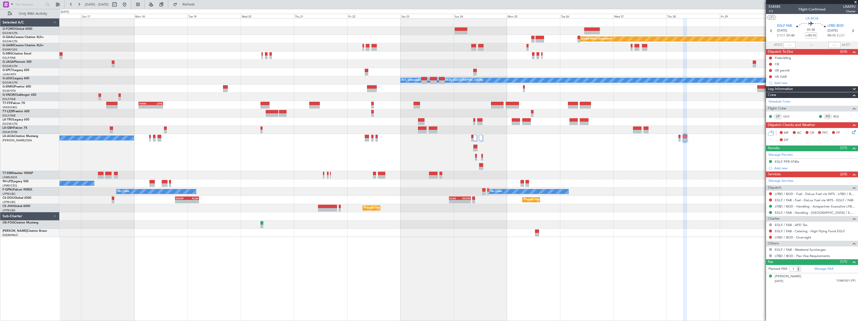
click at [224, 280] on div "Planned Maint Windsor Locks (Bradley Intl) Planned Maint Dusseldorf Unplanned M…" at bounding box center [459, 169] width 799 height 303
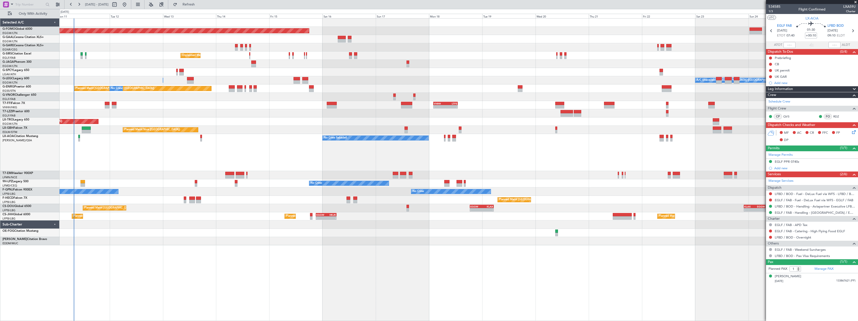
click at [492, 245] on div "Planned Maint Windsor Locks (Bradley Intl) Planned Maint Dusseldorf No Crew Unp…" at bounding box center [459, 169] width 799 height 303
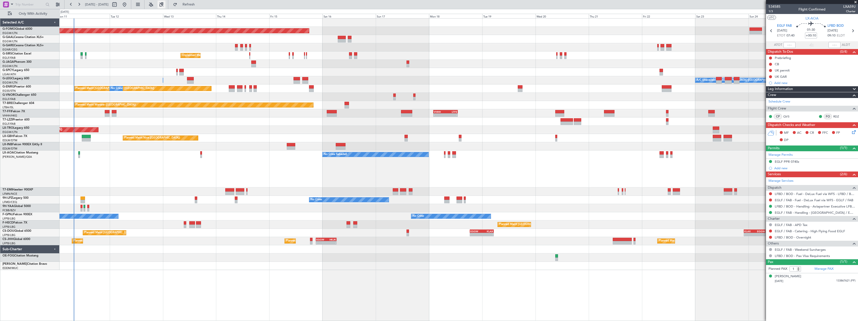
click at [166, 5] on button at bounding box center [162, 5] width 8 height 8
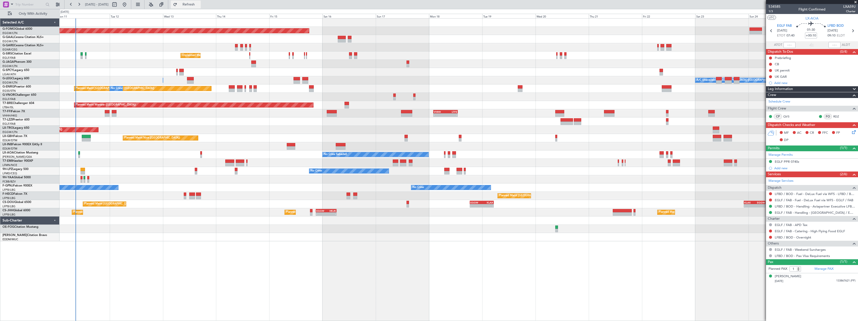
click at [199, 4] on span "Refresh" at bounding box center [188, 5] width 21 height 4
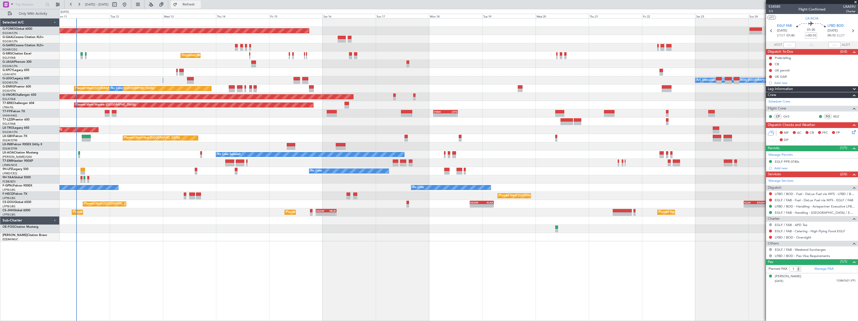
click at [199, 4] on span "Refresh" at bounding box center [188, 5] width 21 height 4
click at [199, 5] on span "Refresh" at bounding box center [188, 5] width 21 height 4
click at [201, 7] on button "Refresh" at bounding box center [186, 5] width 30 height 8
click at [199, 3] on span "Refresh" at bounding box center [188, 5] width 21 height 4
click at [199, 4] on span "Refresh" at bounding box center [188, 5] width 21 height 4
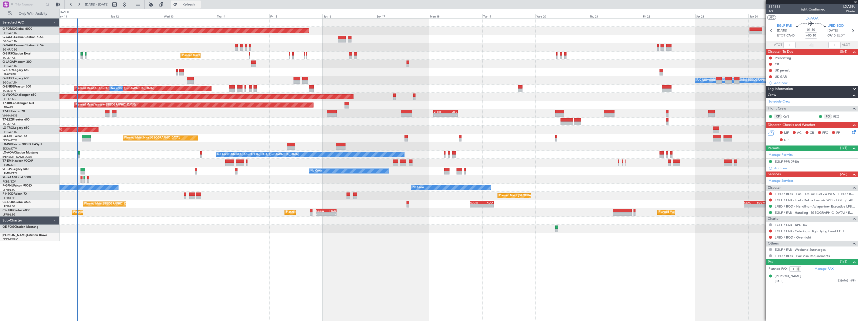
click at [199, 4] on span "Refresh" at bounding box center [188, 5] width 21 height 4
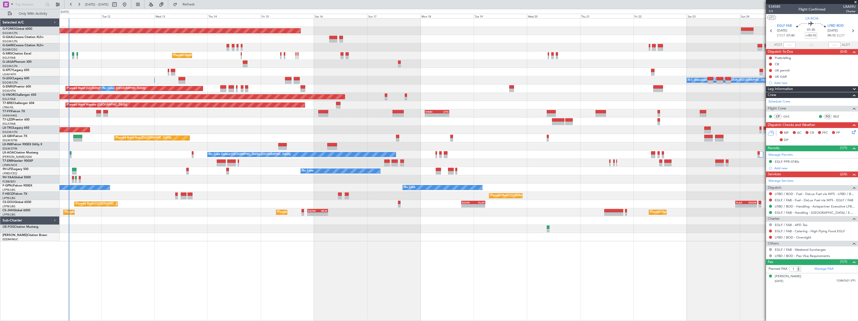
click at [230, 245] on div "Planned Maint Windsor Locks (Bradley Intl) Planned Maint Dusseldorf No Crew Pla…" at bounding box center [459, 169] width 799 height 303
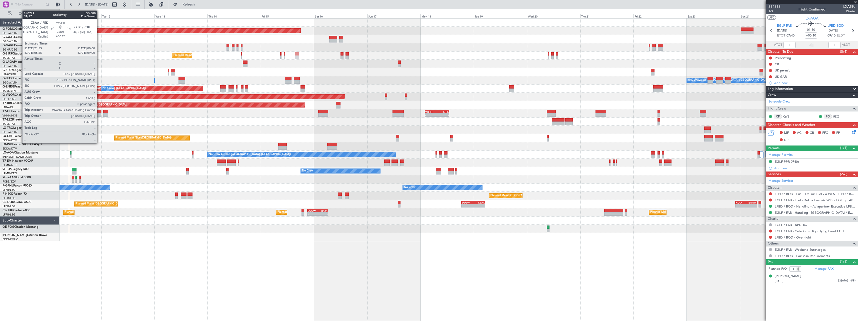
click at [99, 113] on div at bounding box center [98, 112] width 5 height 4
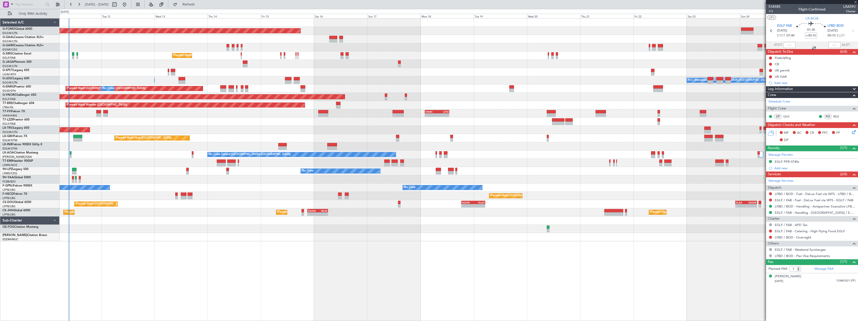
type input "+00:25"
type input "0"
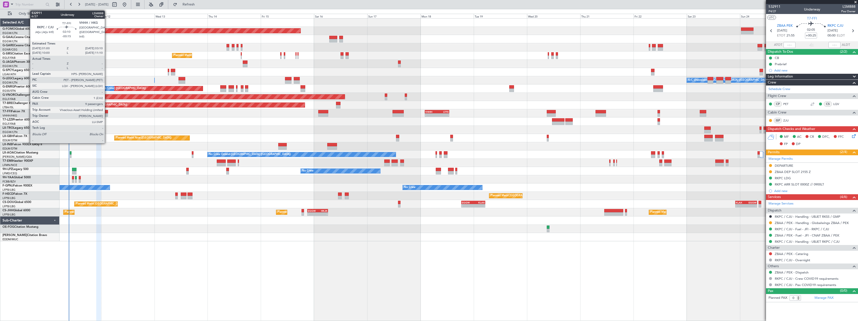
click at [107, 113] on div at bounding box center [105, 112] width 5 height 4
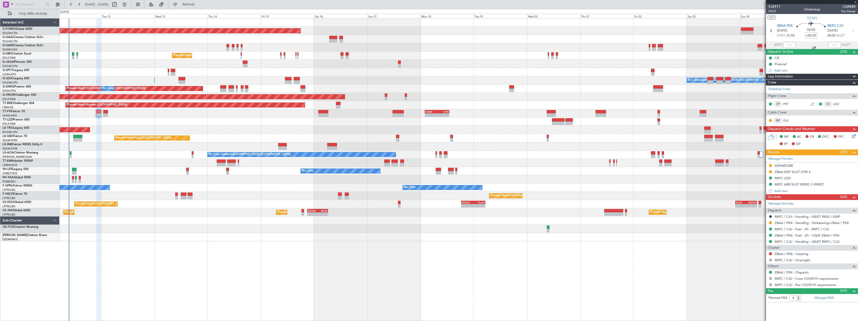
type input "-00:15"
type input "9"
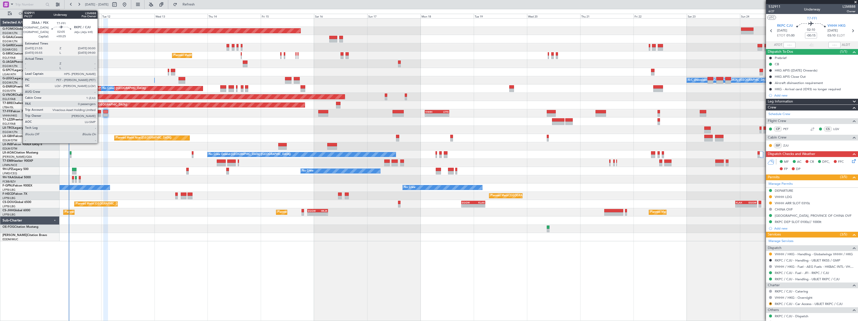
click at [100, 112] on div at bounding box center [98, 112] width 5 height 4
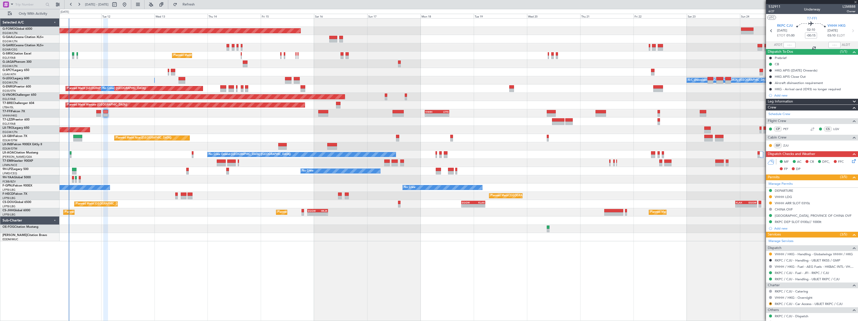
type input "+00:25"
type input "0"
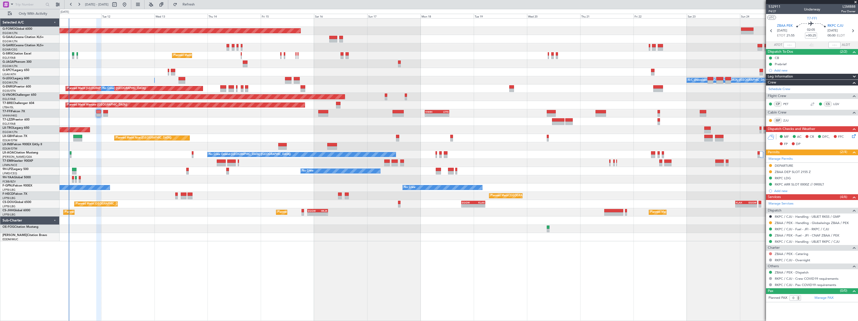
click at [771, 254] on button at bounding box center [770, 253] width 3 height 3
click at [756, 259] on span "Not Required" at bounding box center [759, 260] width 20 height 5
click at [771, 224] on button at bounding box center [770, 222] width 3 height 3
click at [756, 281] on span "Confirmed" at bounding box center [757, 282] width 16 height 5
click at [199, 4] on span "Refresh" at bounding box center [188, 5] width 21 height 4
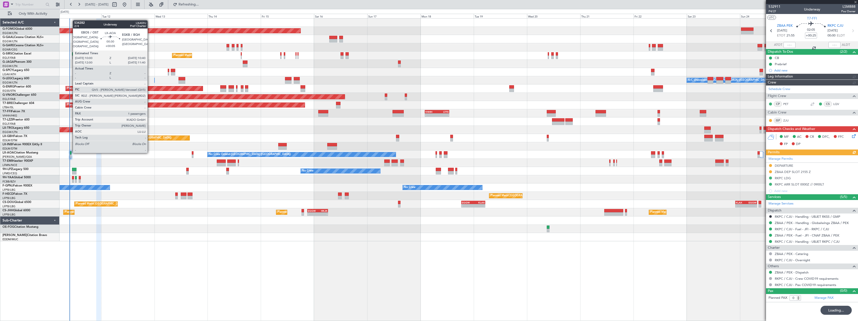
click at [70, 152] on div at bounding box center [71, 153] width 2 height 4
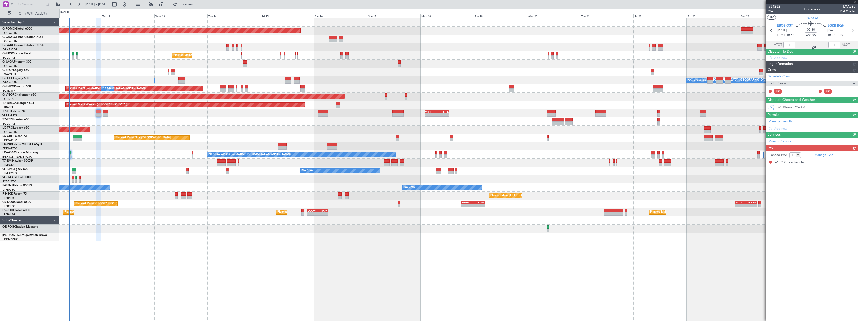
type input "+00:05"
type input "1"
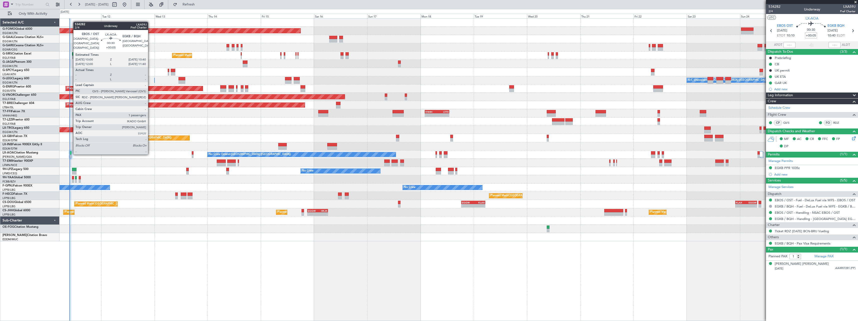
click at [71, 154] on div at bounding box center [71, 153] width 2 height 4
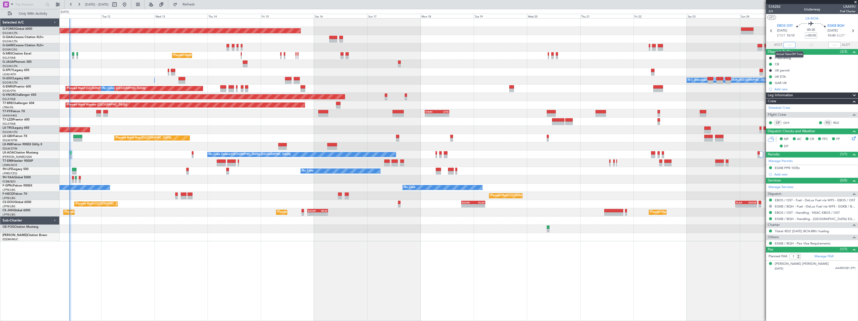
click at [789, 45] on input "text" at bounding box center [790, 45] width 12 height 6
type input "09:25"
click at [199, 5] on span "Refresh" at bounding box center [188, 5] width 21 height 4
click at [201, 1] on button "Refresh" at bounding box center [186, 5] width 30 height 8
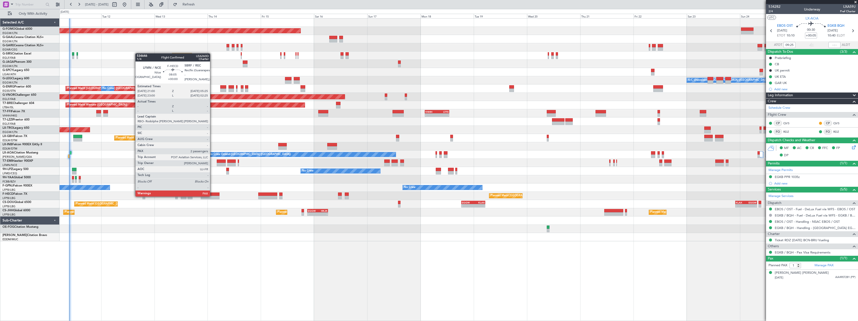
click at [212, 196] on div at bounding box center [210, 198] width 19 height 4
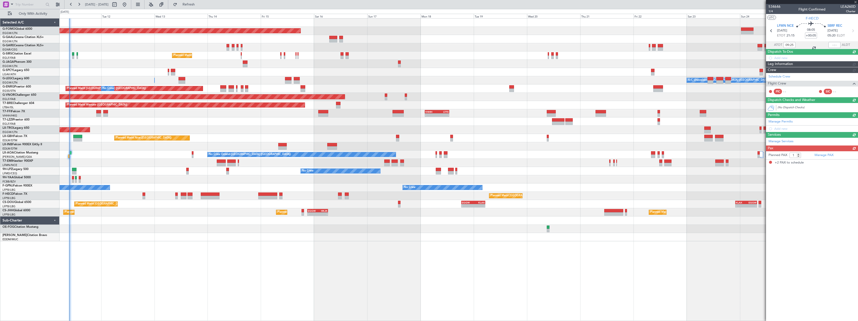
type input "2"
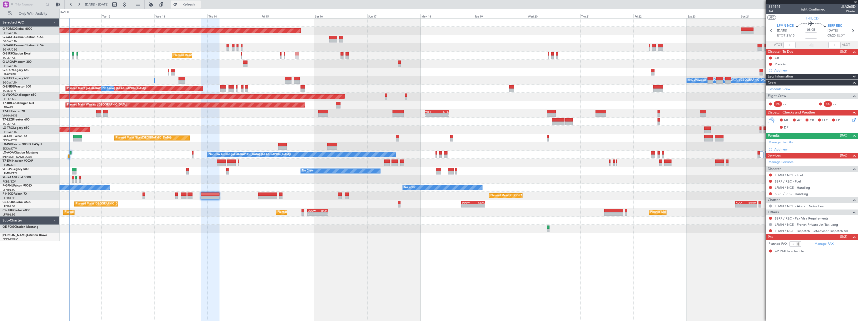
click at [199, 3] on span "Refresh" at bounding box center [188, 5] width 21 height 4
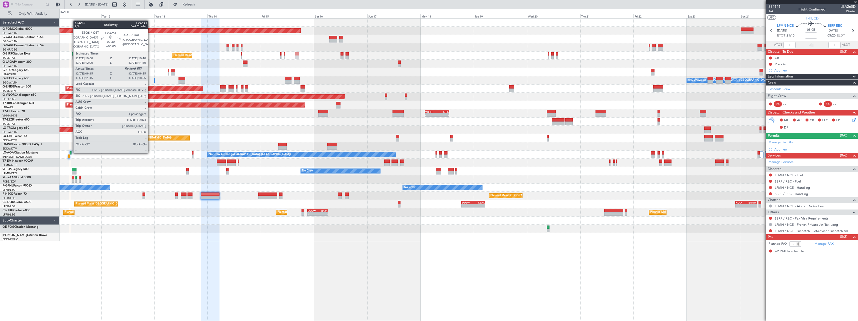
click at [71, 152] on div at bounding box center [71, 153] width 2 height 4
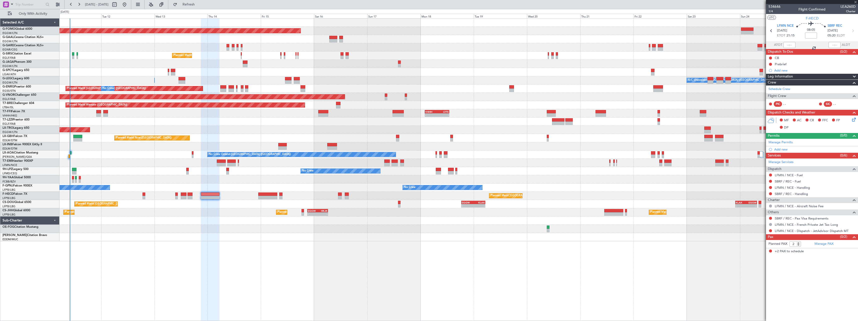
type input "+00:05"
type input "09:25"
type input "1"
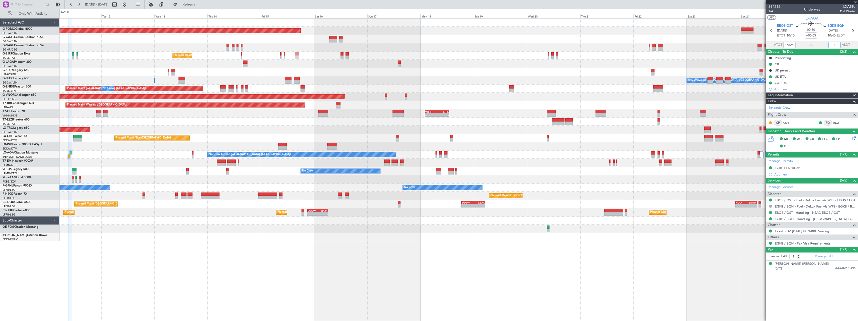
click at [838, 44] on input "text" at bounding box center [835, 45] width 12 height 6
type input "09:51"
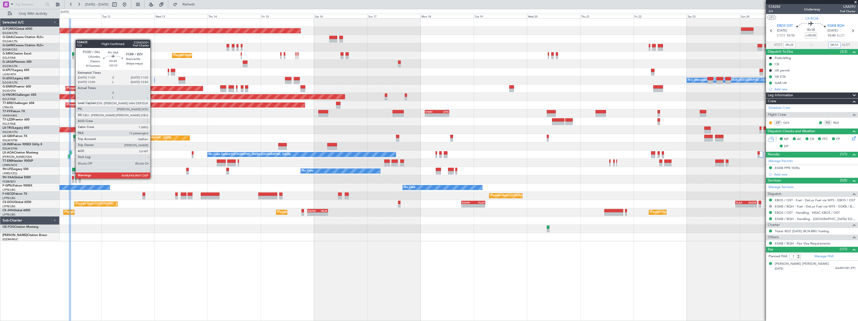
click at [73, 178] on div at bounding box center [73, 178] width 2 height 4
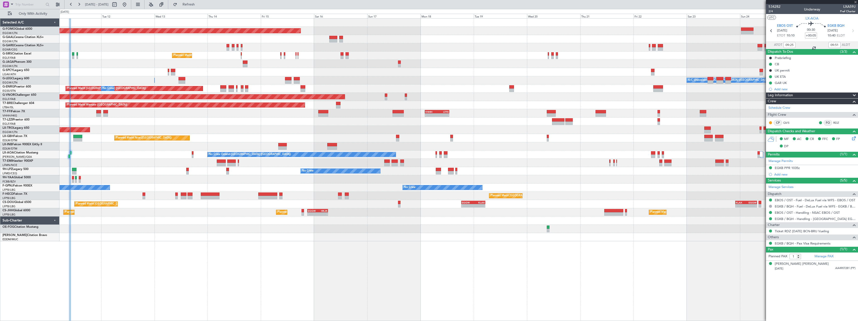
type input "-00:10"
type input "13"
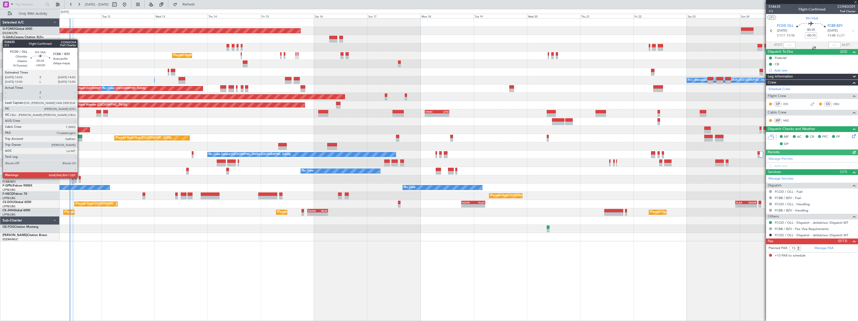
click at [80, 178] on div at bounding box center [80, 178] width 2 height 4
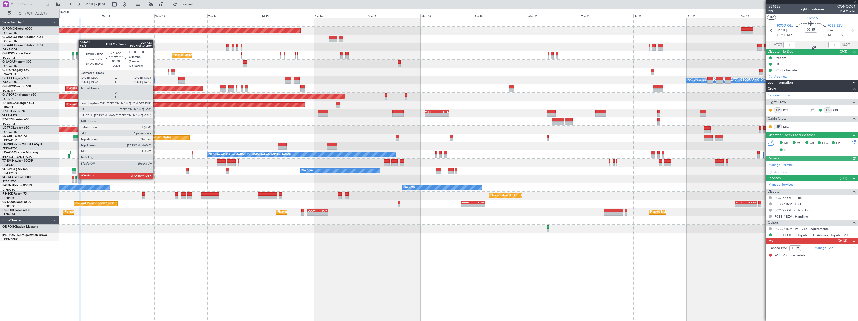
click at [76, 178] on div at bounding box center [76, 178] width 2 height 4
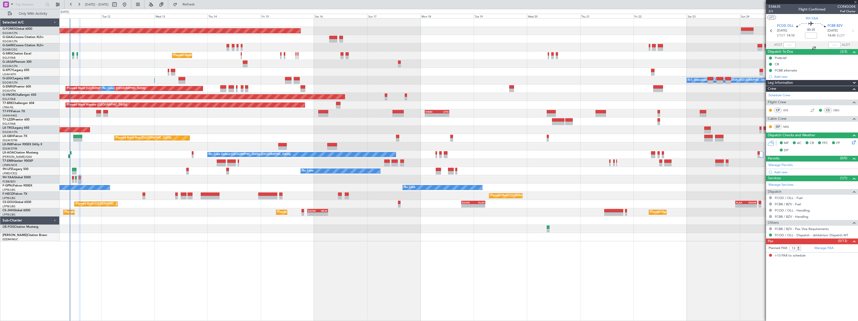
type input "-00:05"
type input "0"
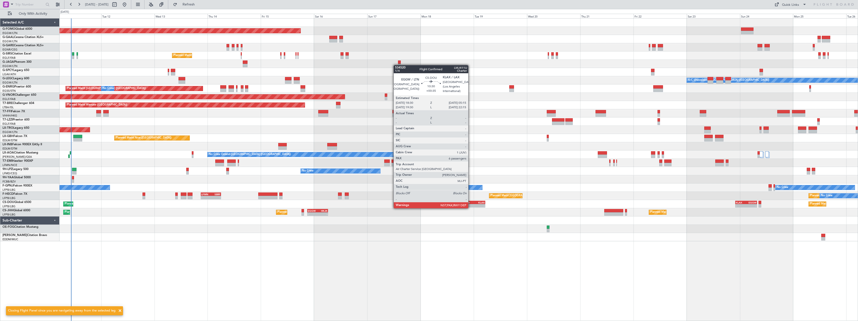
click at [471, 203] on div "EGGW" at bounding box center [468, 202] width 12 height 3
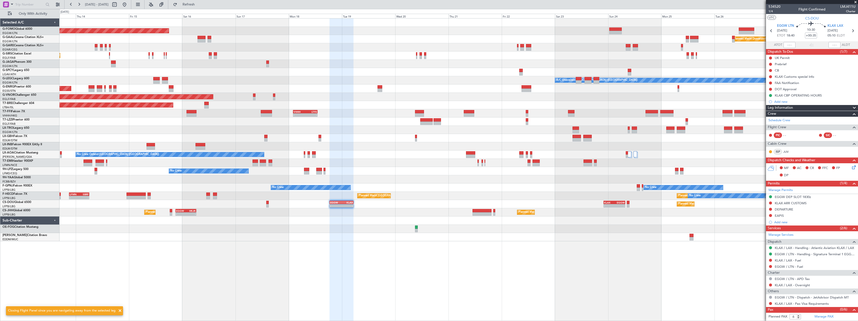
click at [367, 250] on div "Planned Maint Windsor Locks ([PERSON_NAME] Intl) Planned [GEOGRAPHIC_DATA] Plan…" at bounding box center [459, 169] width 799 height 303
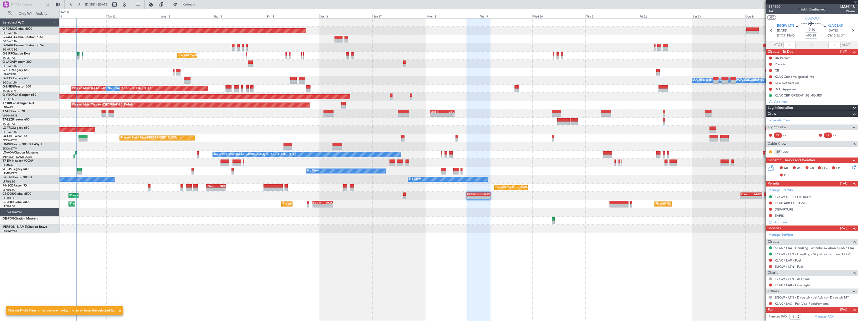
click at [346, 250] on div "Planned Maint Windsor Locks ([PERSON_NAME] Intl) Planned [GEOGRAPHIC_DATA] No C…" at bounding box center [459, 169] width 799 height 303
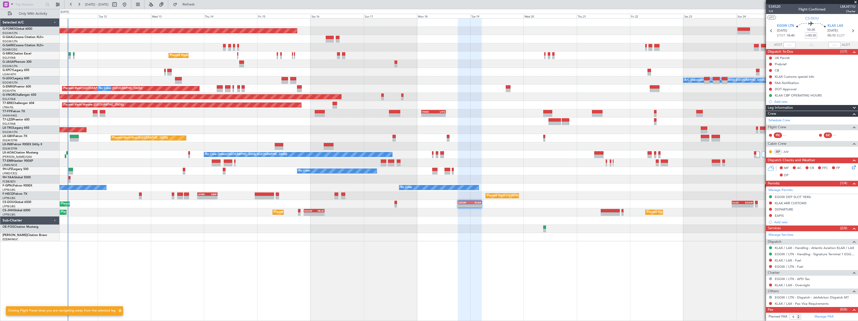
click at [337, 250] on div "Planned Maint Windsor Locks ([PERSON_NAME] Intl) Planned [GEOGRAPHIC_DATA] No C…" at bounding box center [459, 169] width 799 height 303
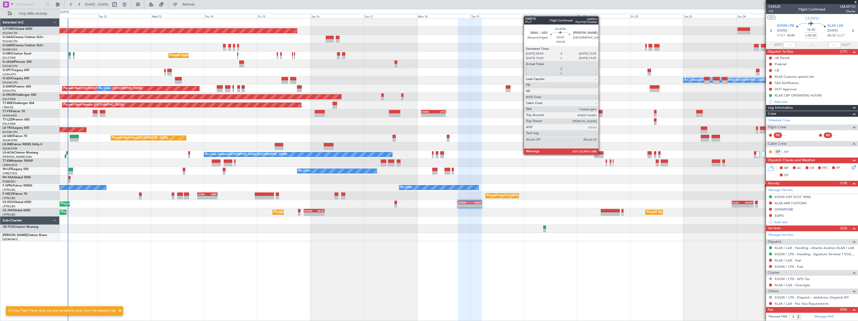
click at [601, 154] on div at bounding box center [598, 153] width 9 height 4
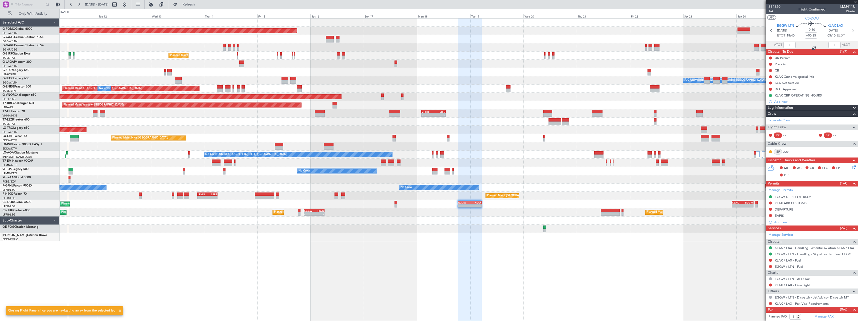
type input "0"
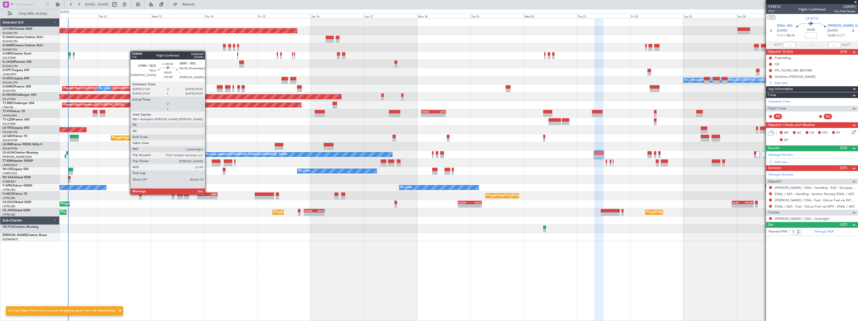
click at [207, 194] on div "SBRF" at bounding box center [212, 194] width 10 height 3
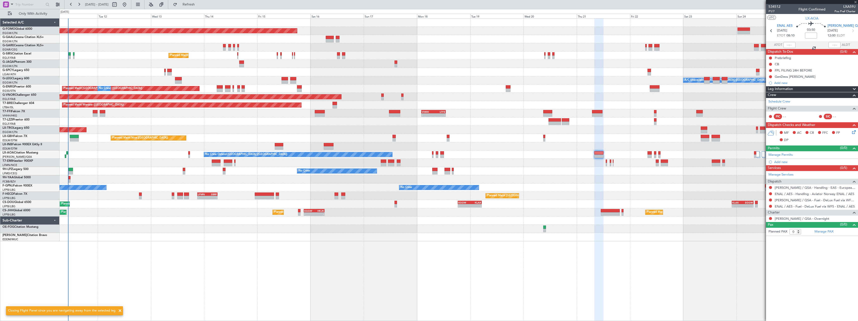
type input "+00:40"
type input "2"
